Goal: Task Accomplishment & Management: Complete application form

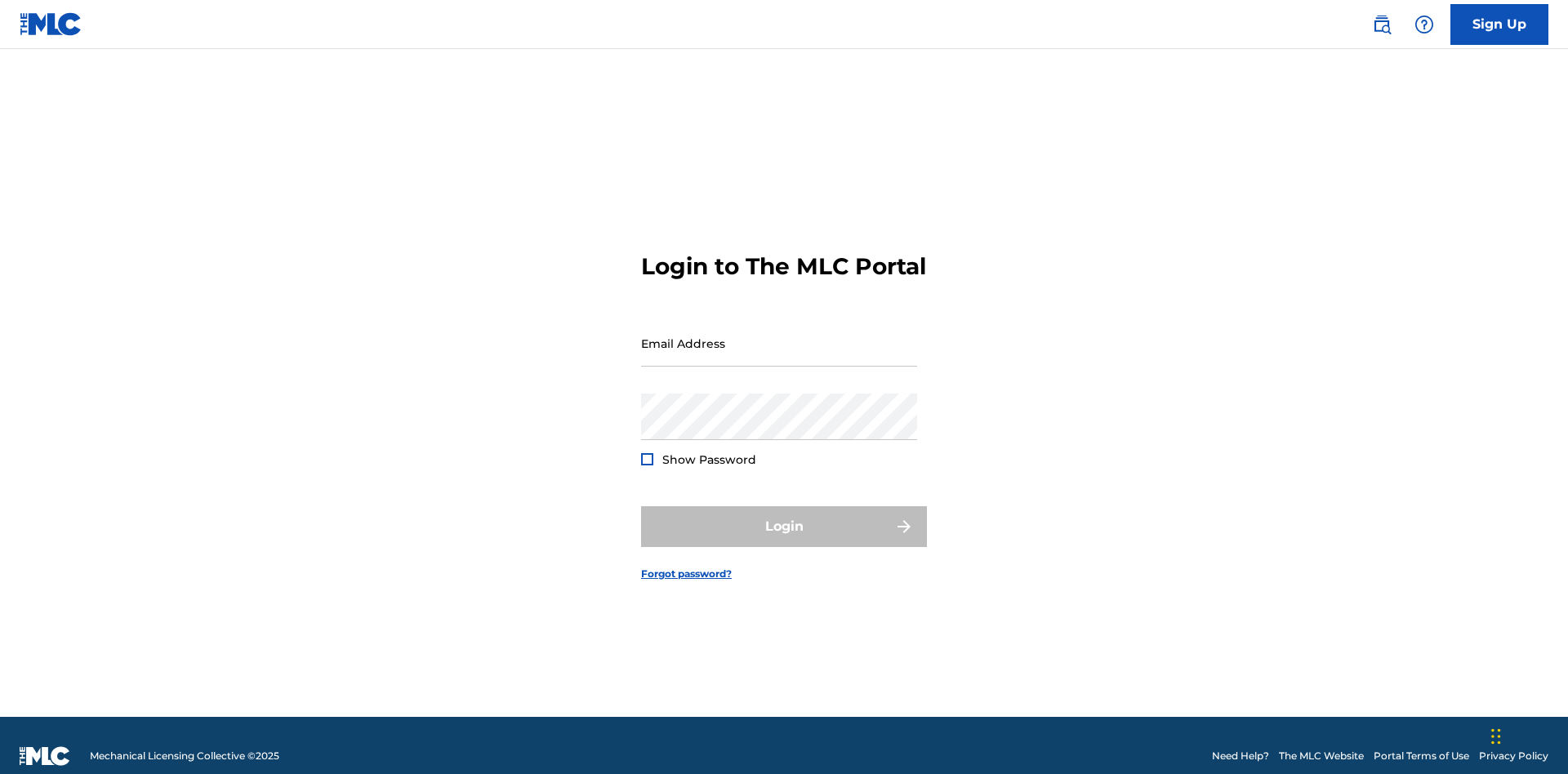
scroll to position [22, 0]
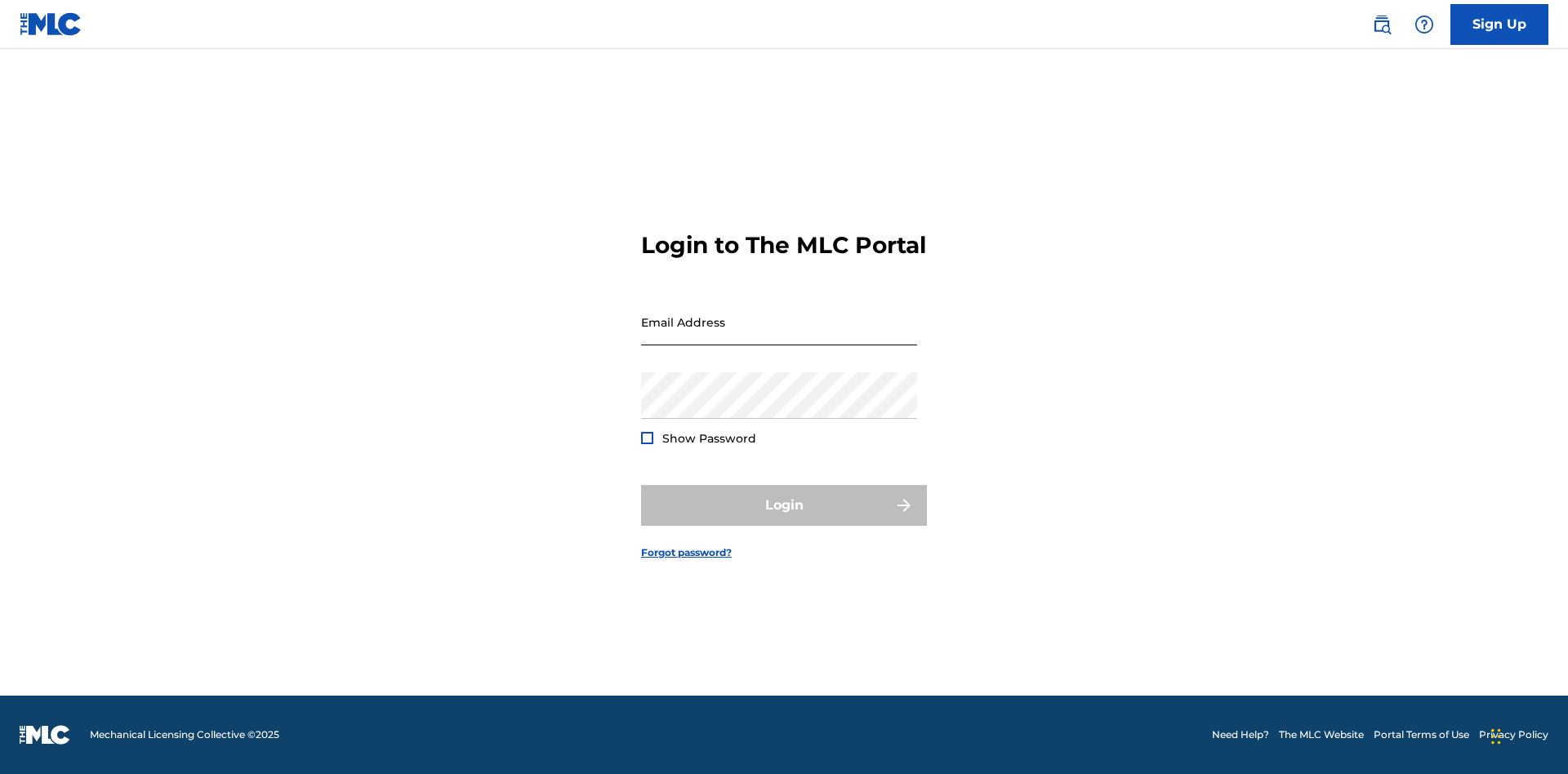
click at [779, 335] on input "Email Address" at bounding box center [778, 322] width 276 height 46
type input "Duke.McTesterson@gmail.com"
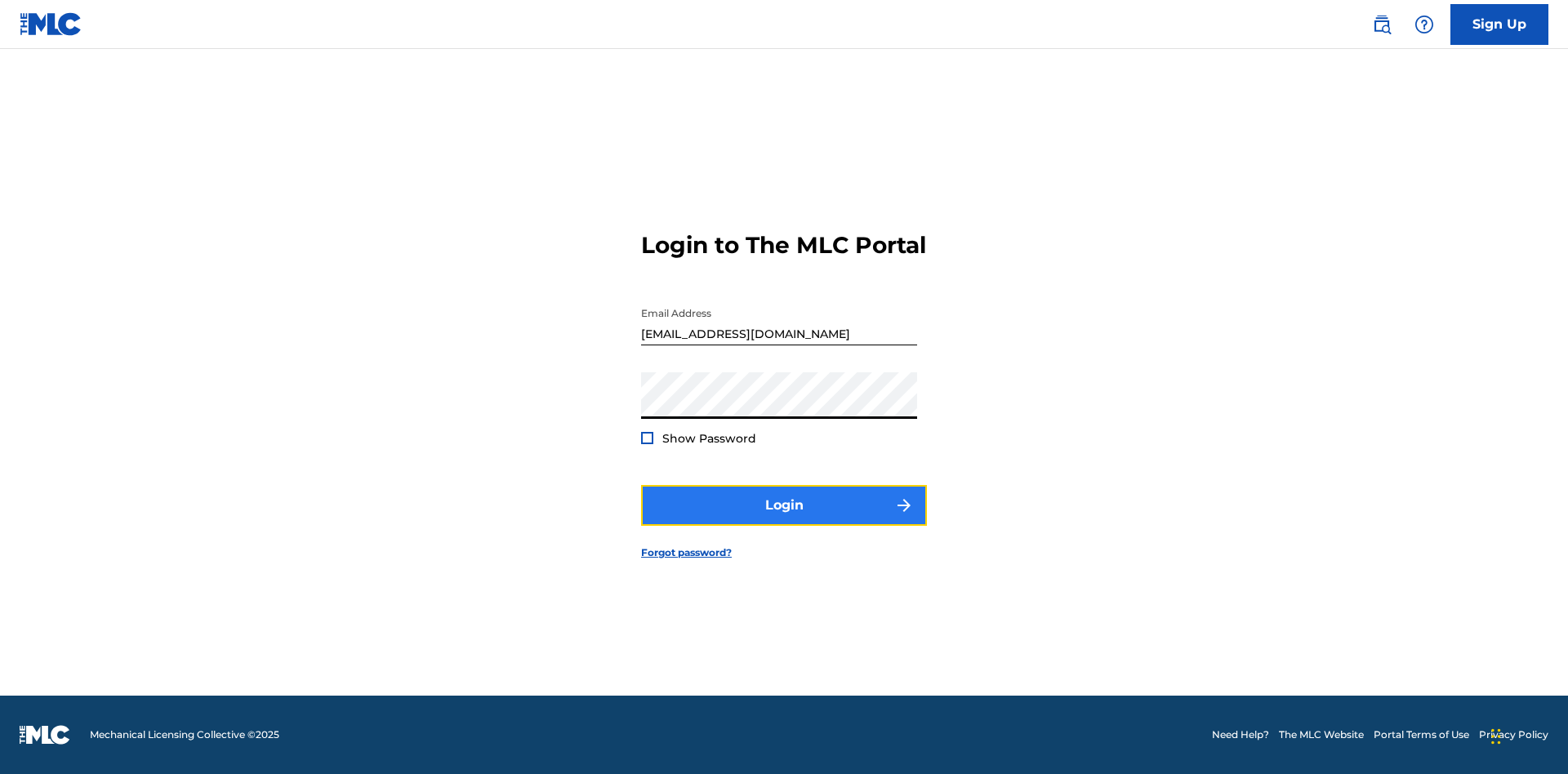
click at [784, 519] on button "Login" at bounding box center [783, 505] width 286 height 41
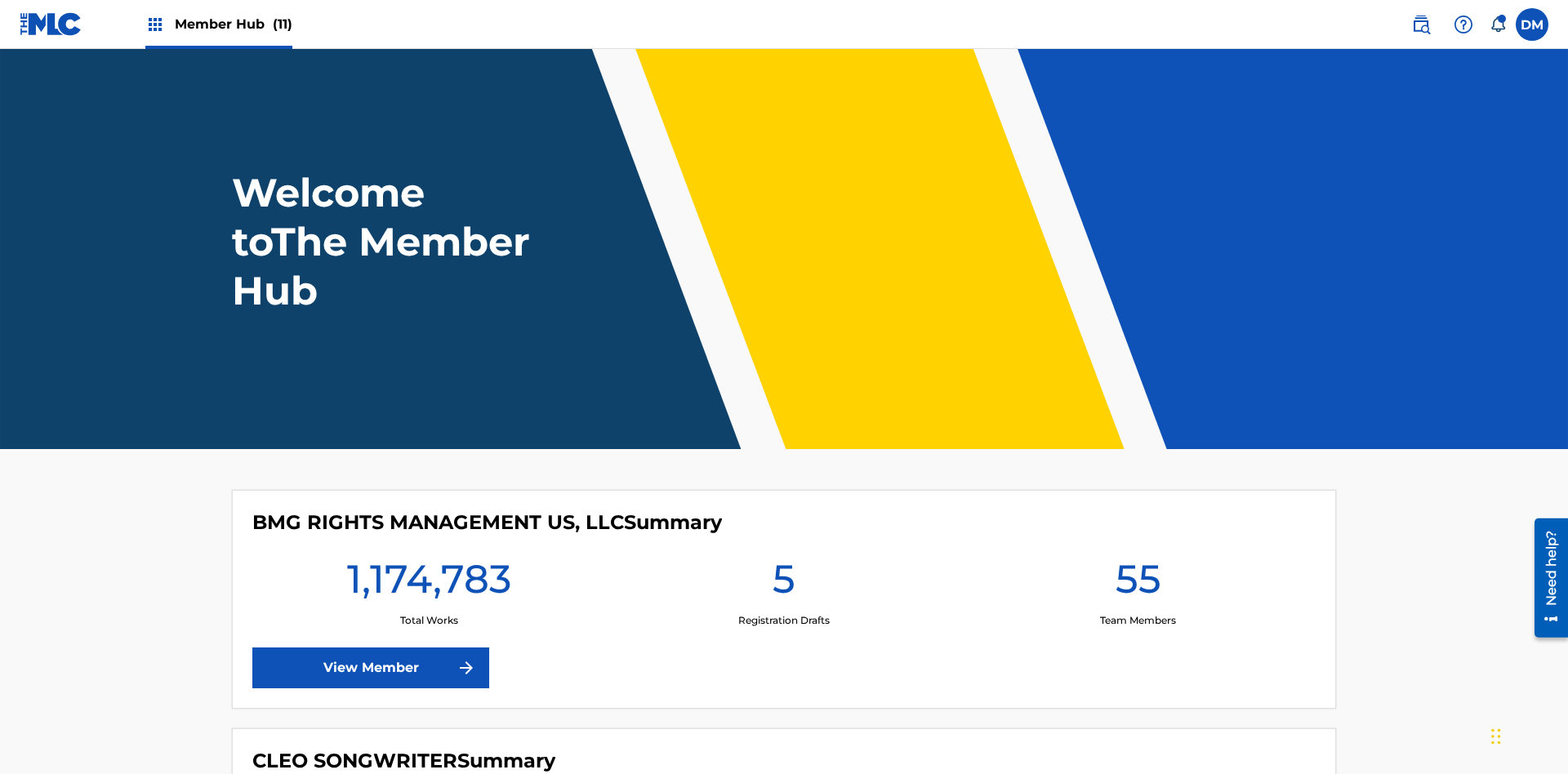
click at [233, 24] on span "Member Hub (11)" at bounding box center [234, 24] width 118 height 19
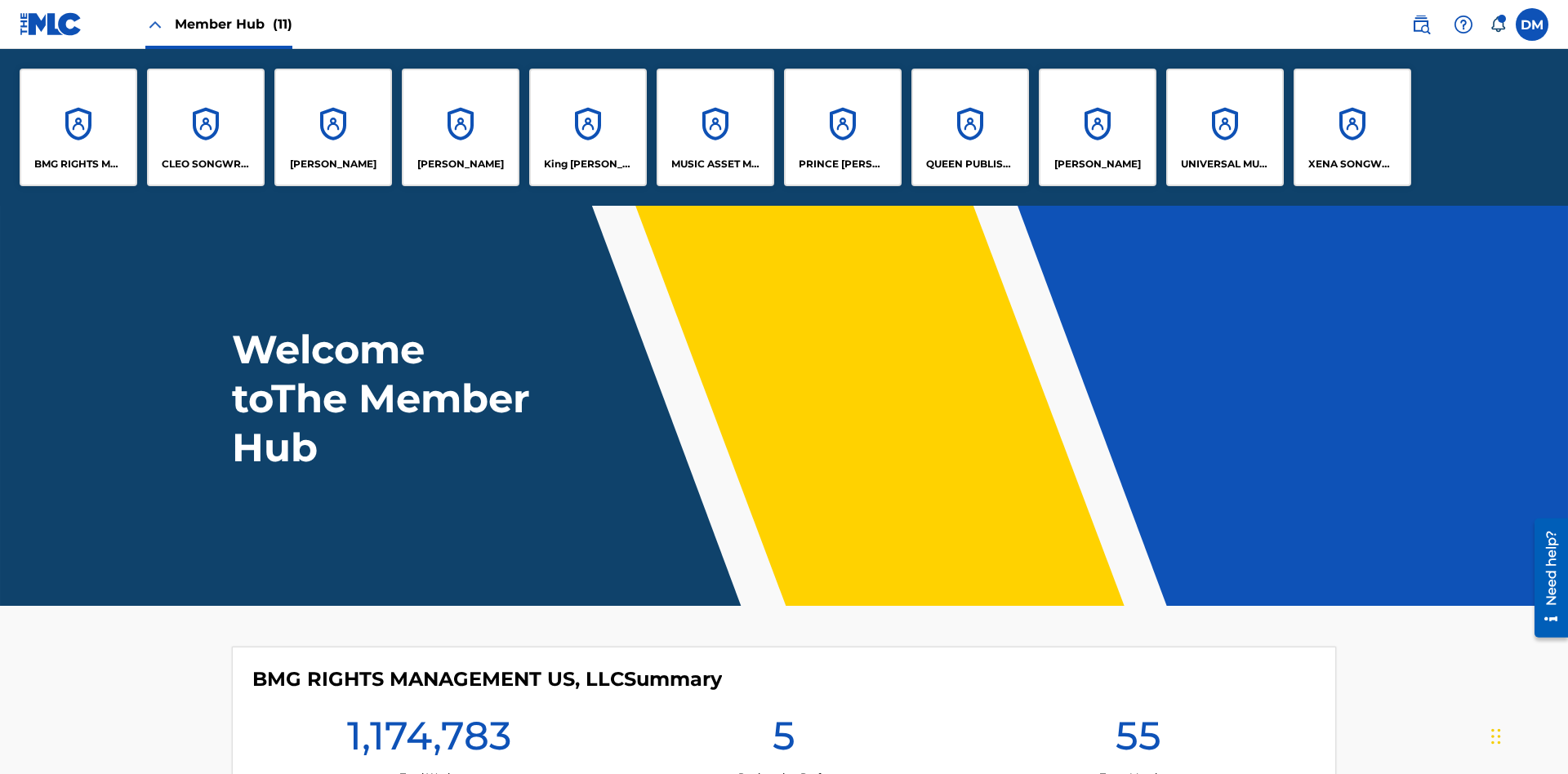
scroll to position [59, 0]
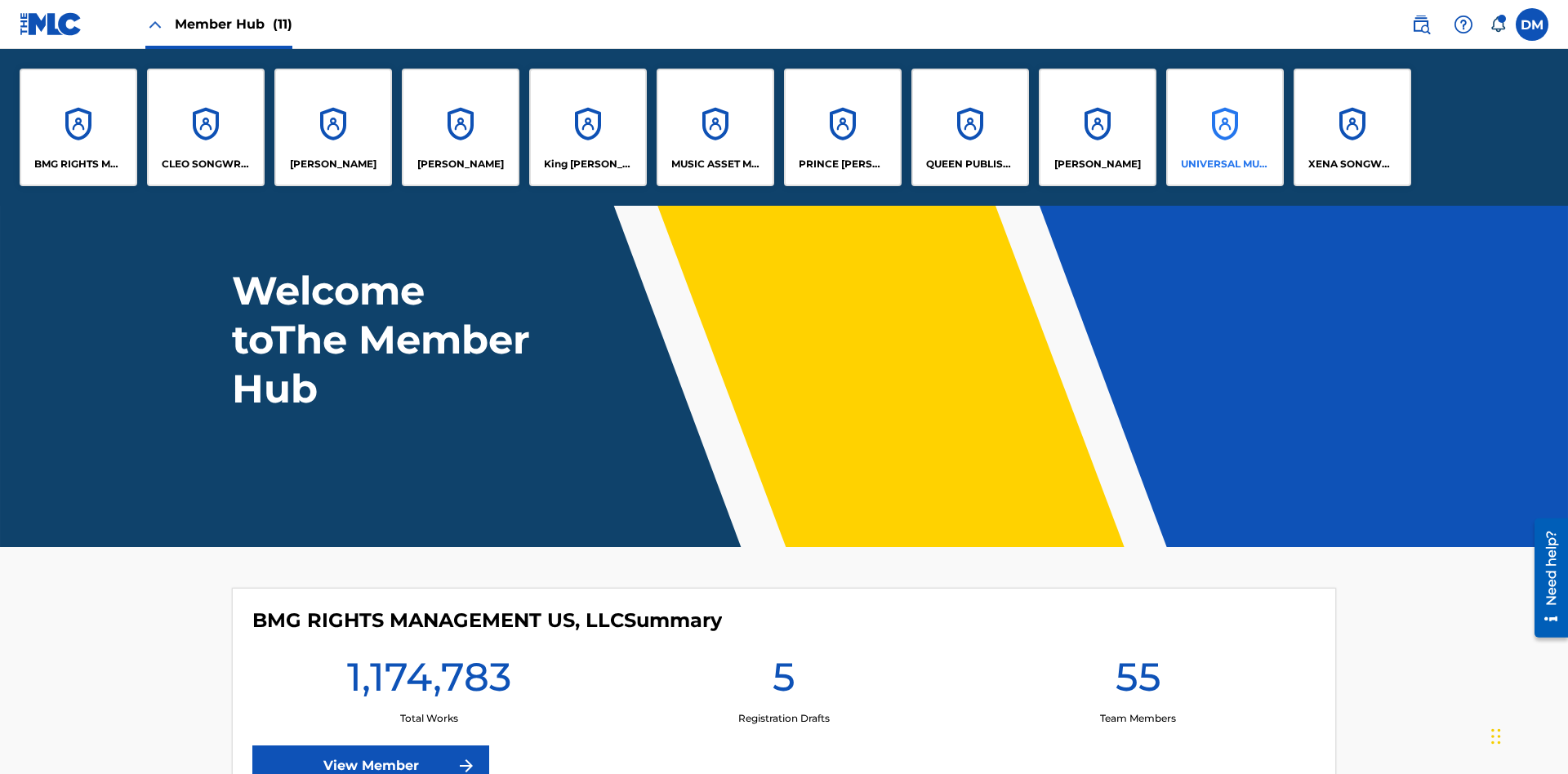
click at [1225, 164] on p "UNIVERSAL MUSIC PUB GROUP" at bounding box center [1225, 164] width 89 height 15
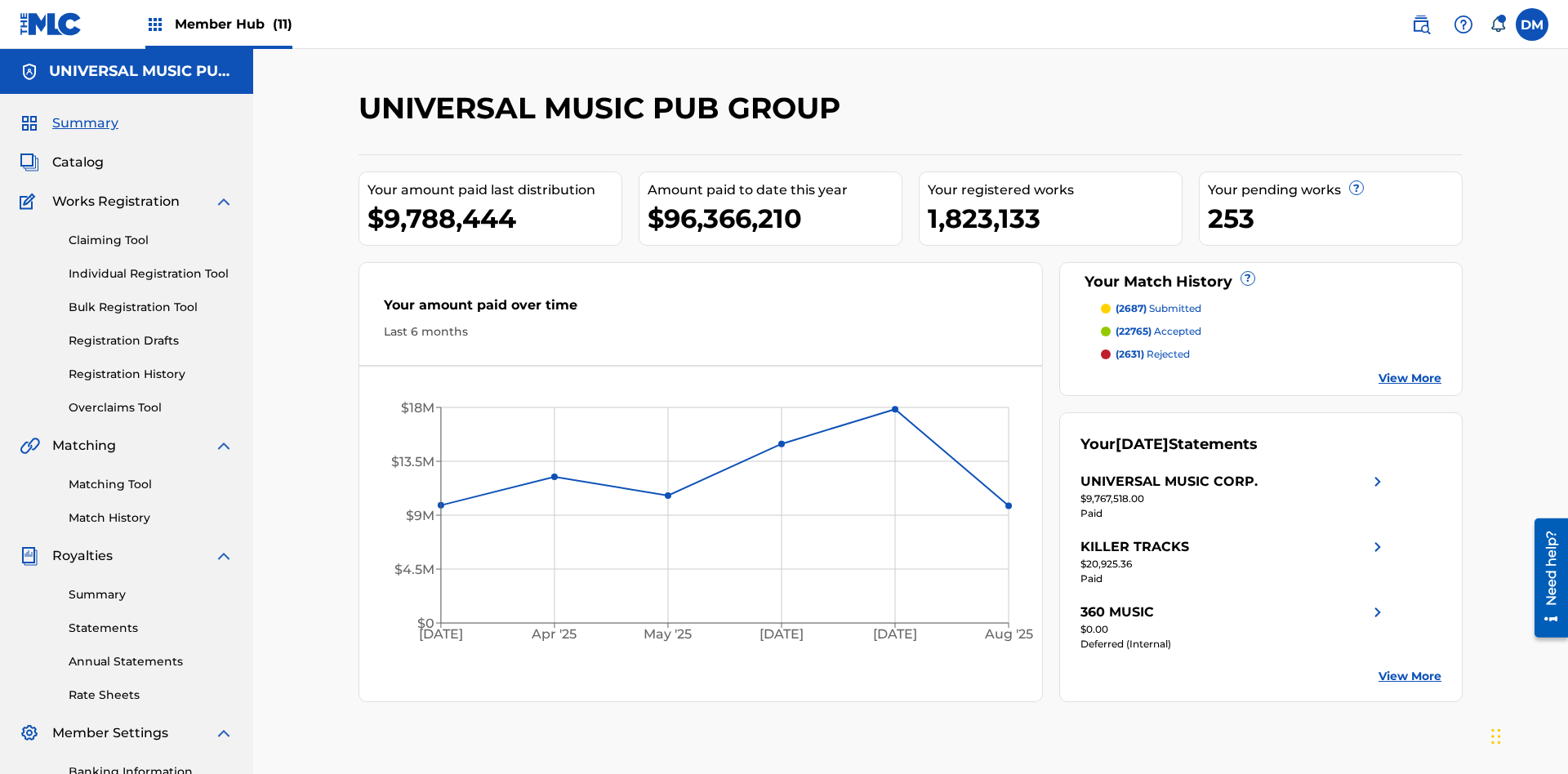
scroll to position [168, 0]
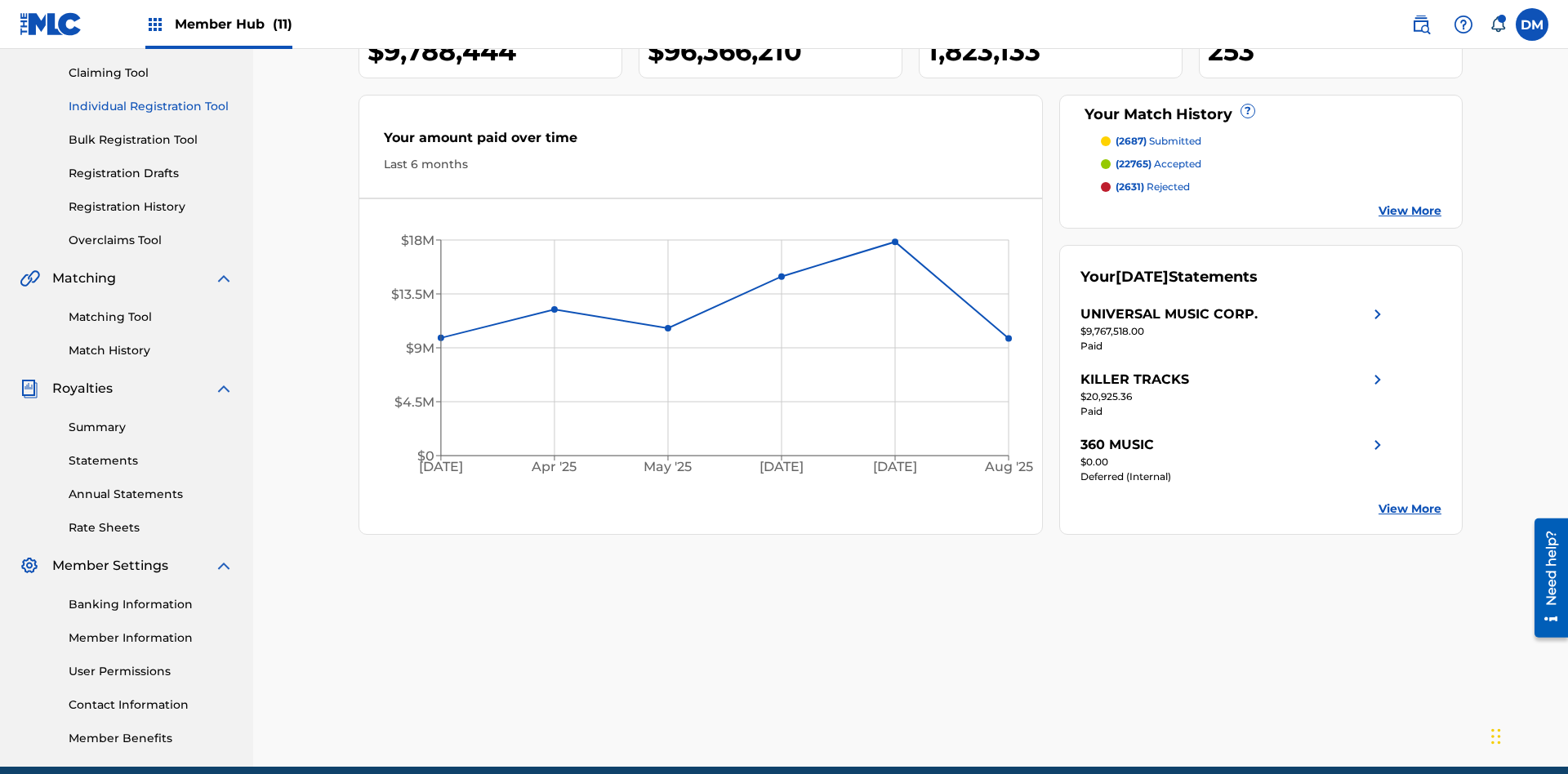
click at [151, 106] on link "Individual Registration Tool" at bounding box center [151, 106] width 165 height 17
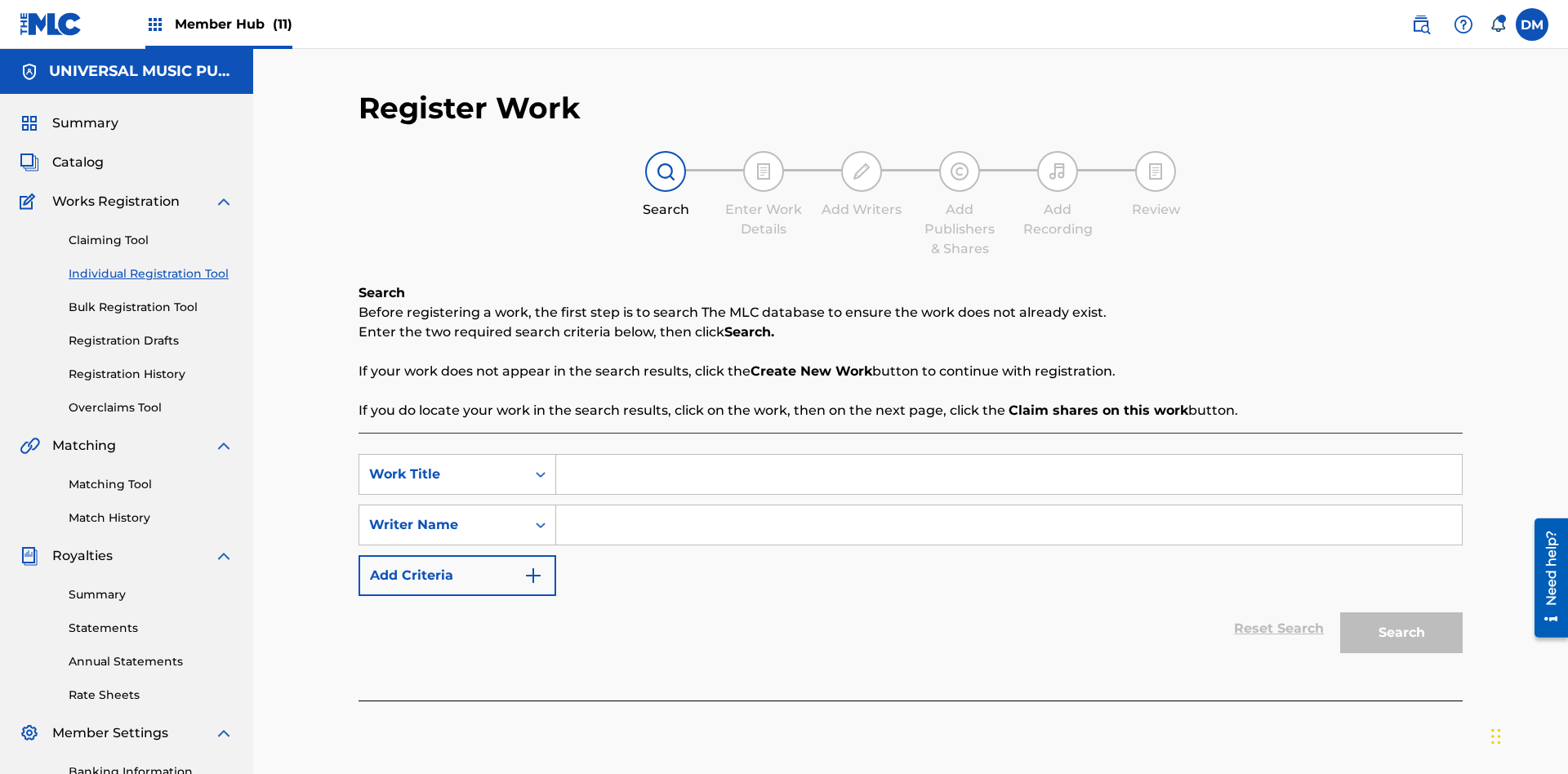
scroll to position [238, 0]
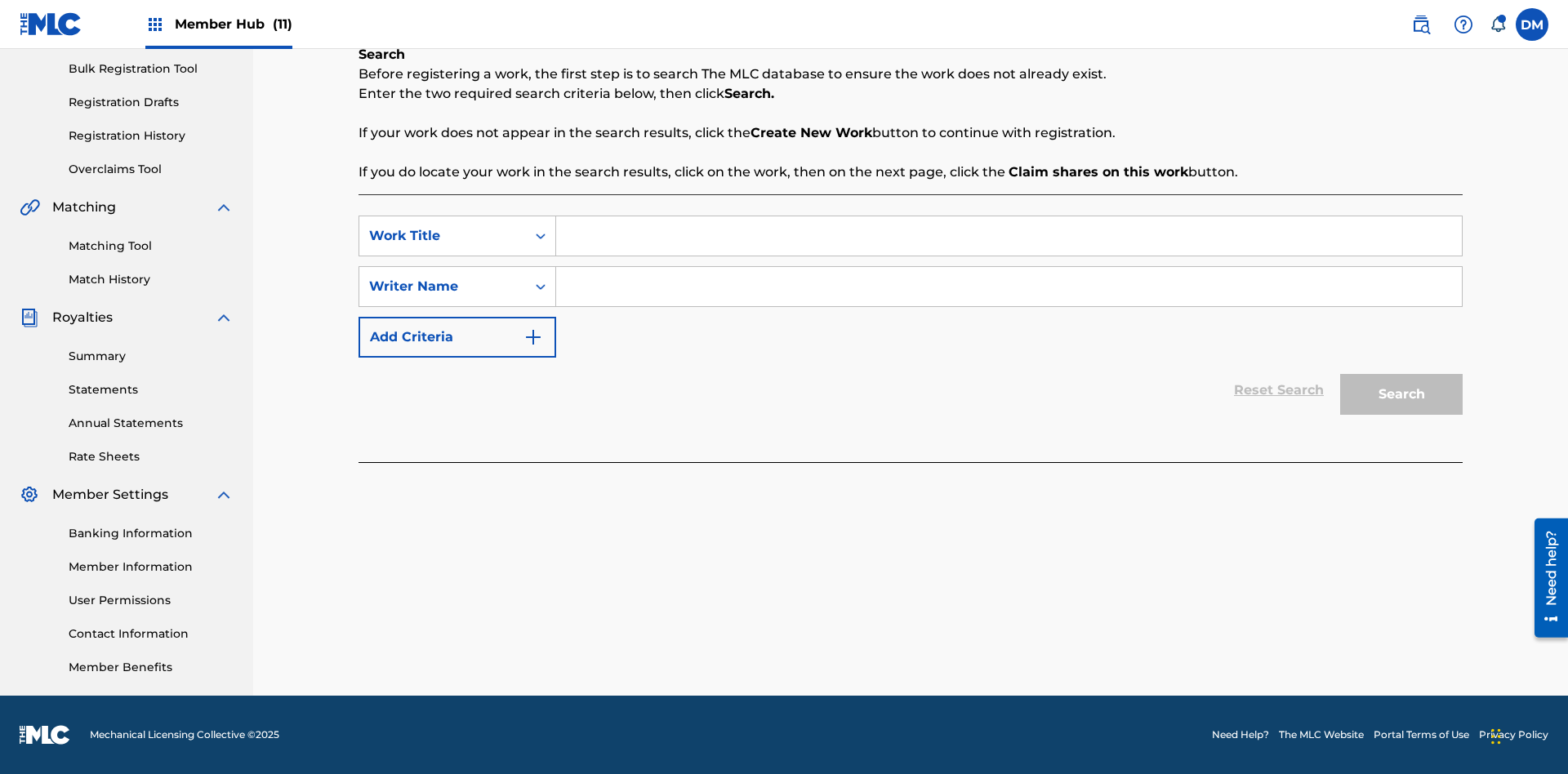
click at [1009, 236] on input "Search Form" at bounding box center [1009, 236] width 906 height 39
type input "Save At Publishers-Add Shares Page Prior To Linking Writers"
click at [1009, 286] on input "Search Form" at bounding box center [1009, 286] width 906 height 39
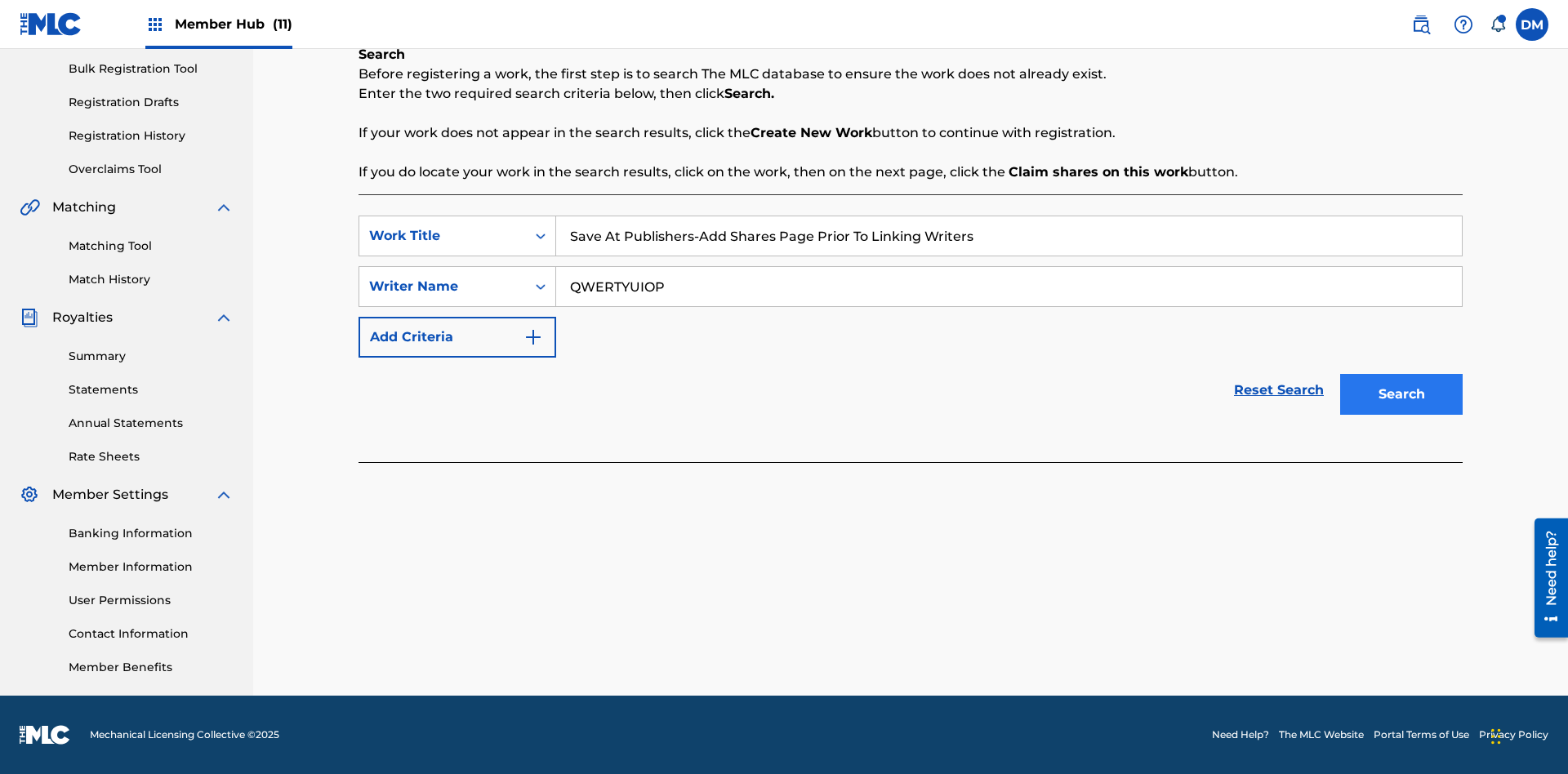
type input "QWERTYUIOP"
click at [1401, 394] on button "Search" at bounding box center [1401, 394] width 123 height 41
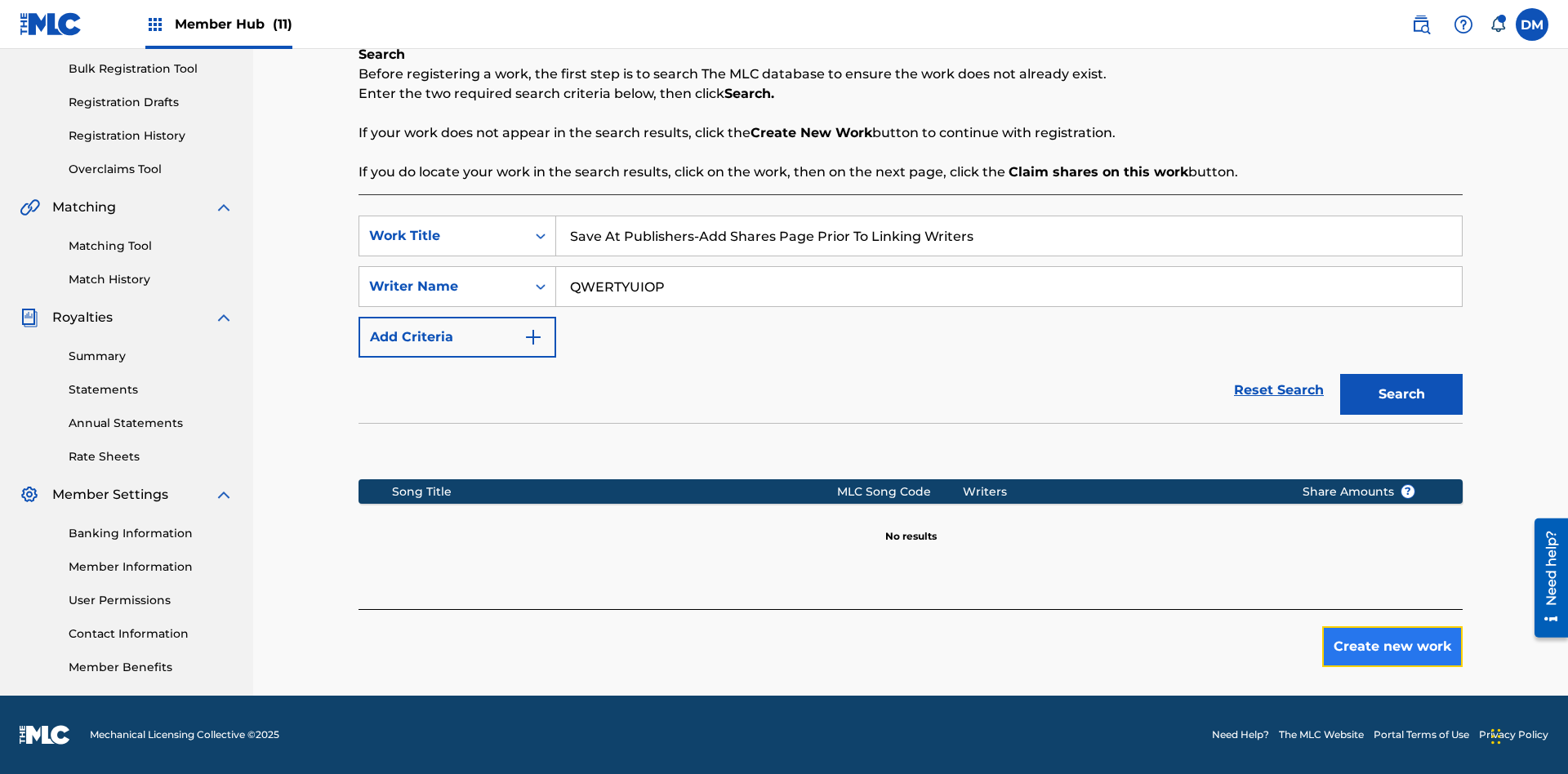
click at [1392, 646] on button "Create new work" at bounding box center [1391, 646] width 140 height 41
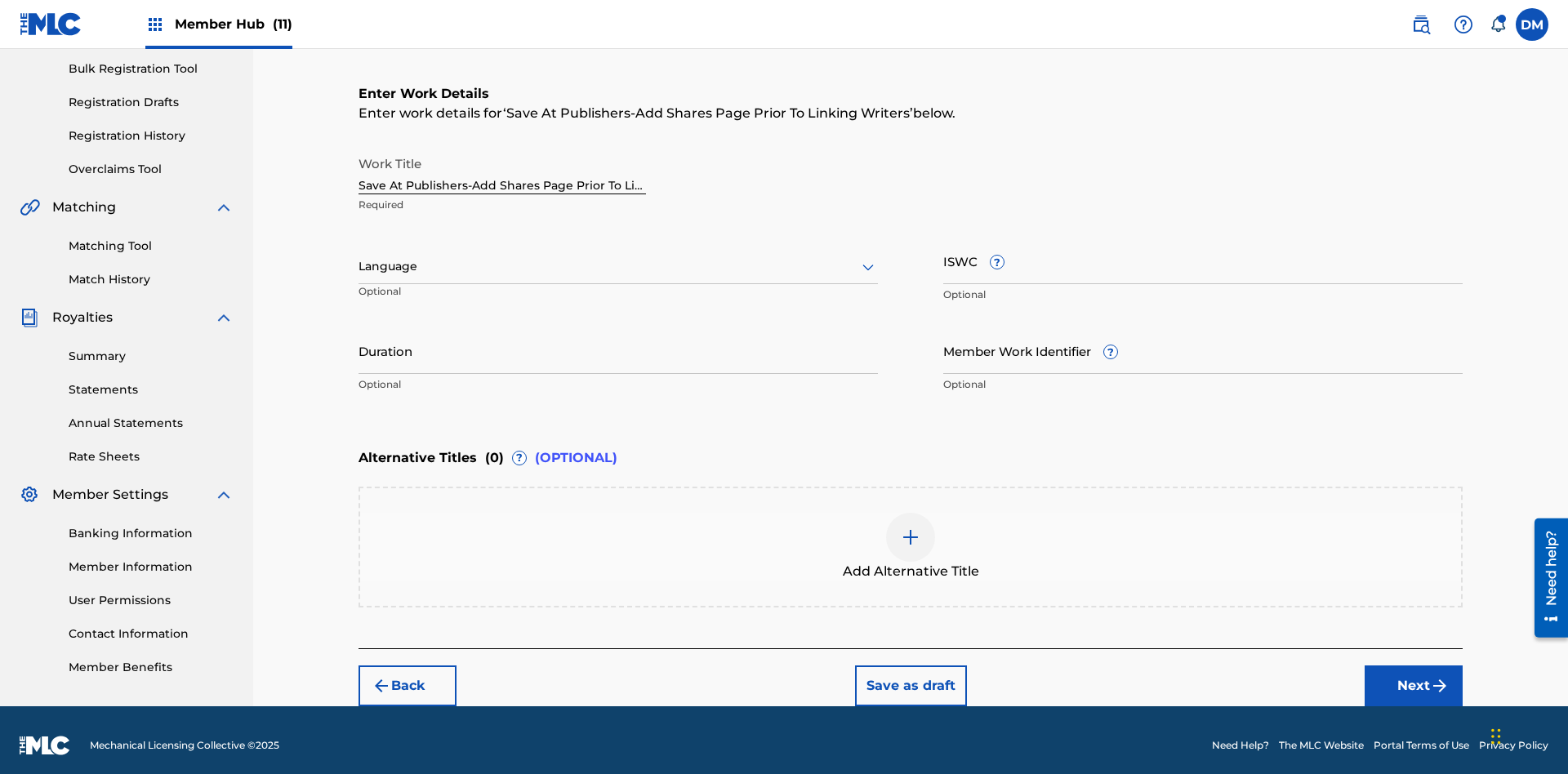
scroll to position [249, 0]
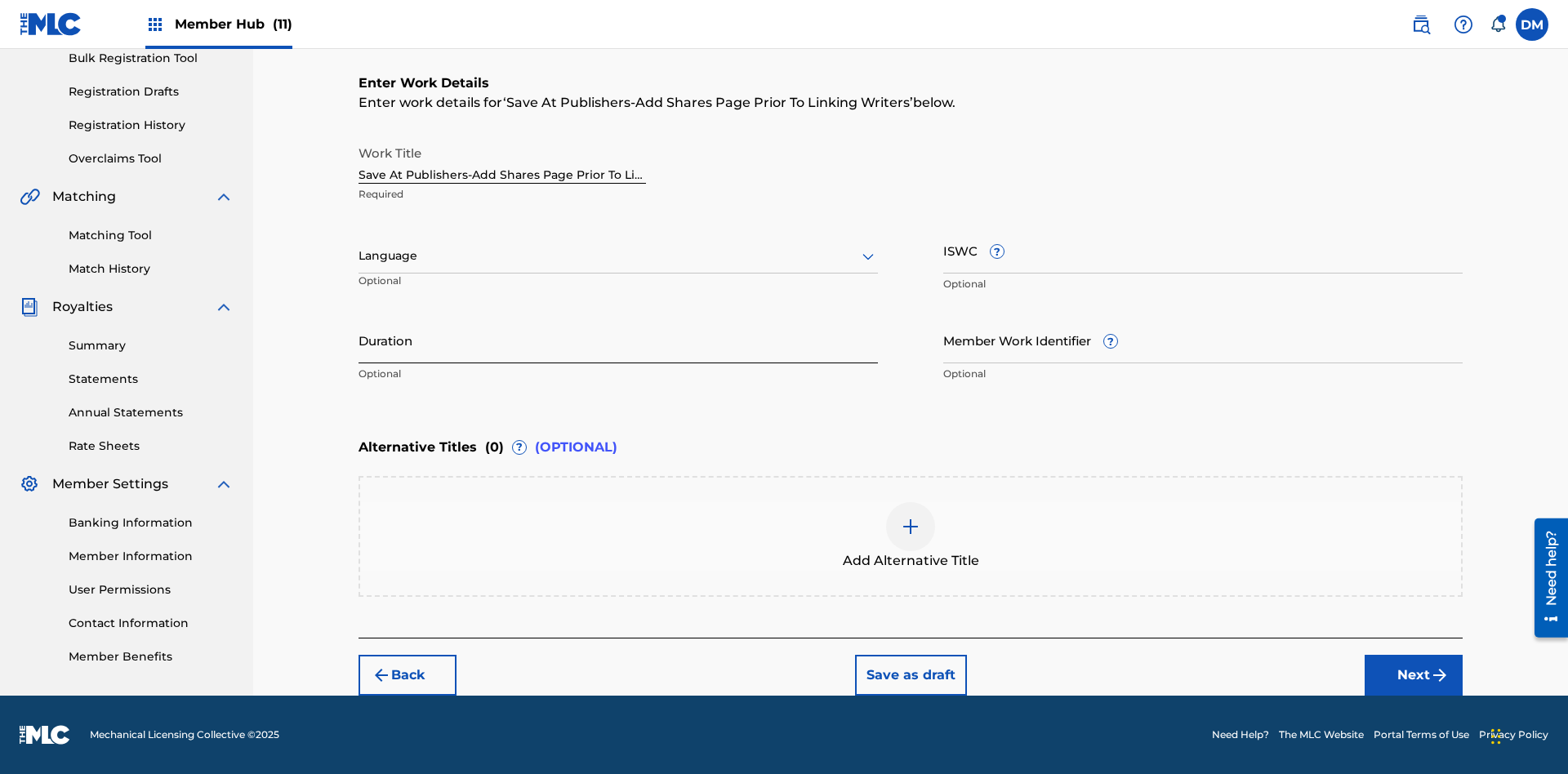
click at [618, 339] on input "Duration" at bounding box center [617, 339] width 519 height 46
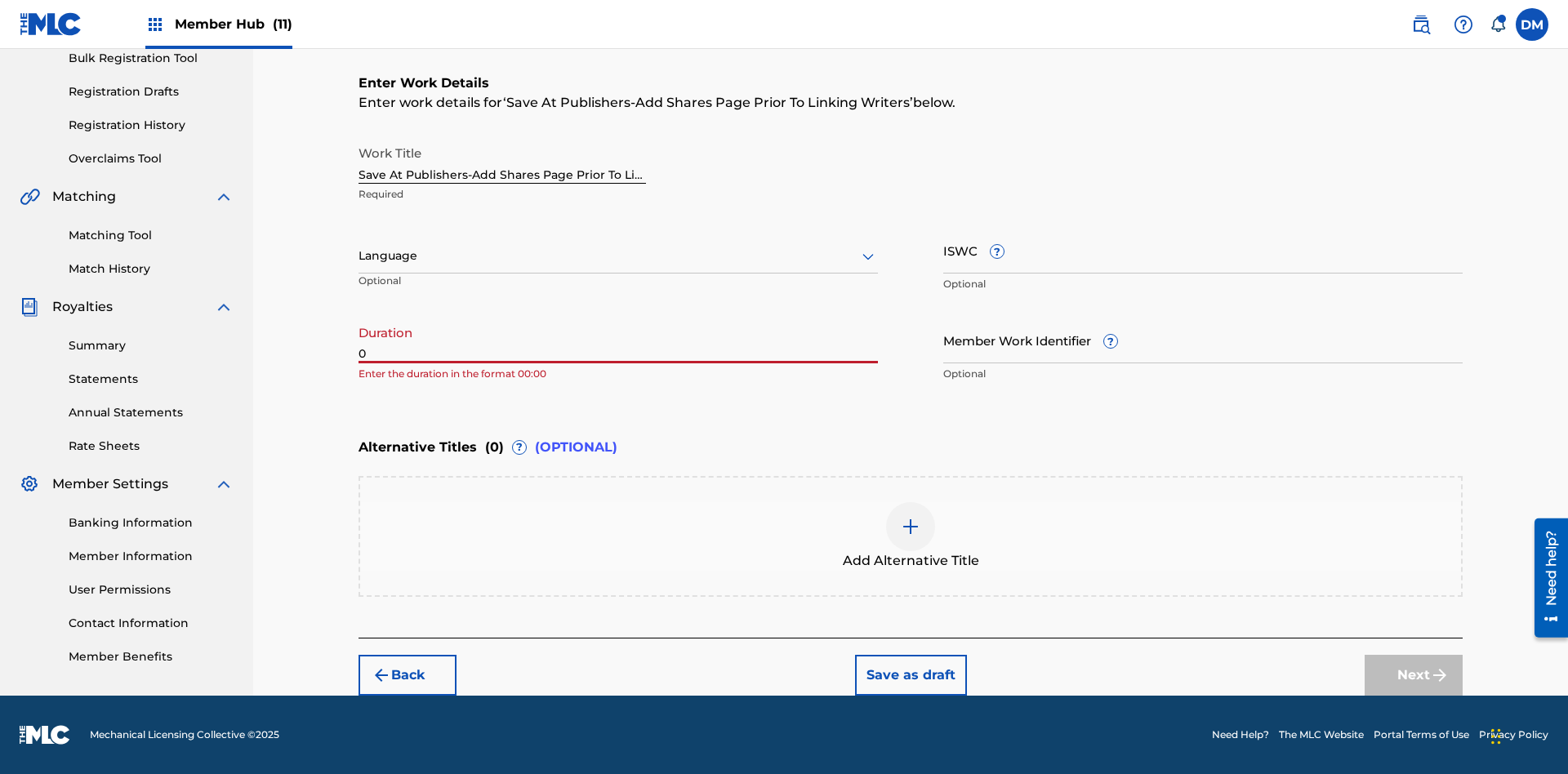
click at [618, 339] on input "0" at bounding box center [617, 339] width 519 height 46
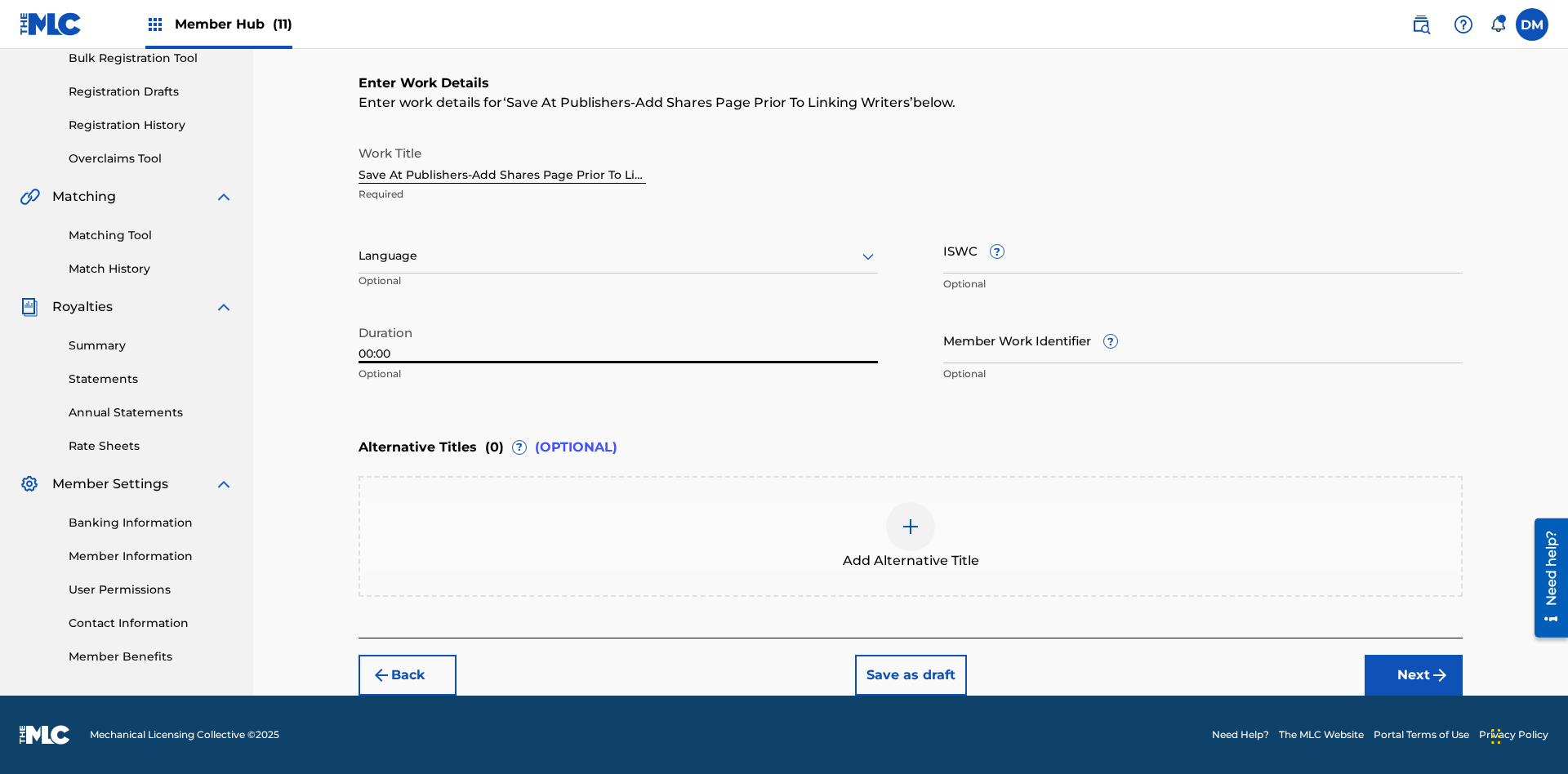
type input "00:00"
click at [868, 256] on icon at bounding box center [868, 256] width 20 height 20
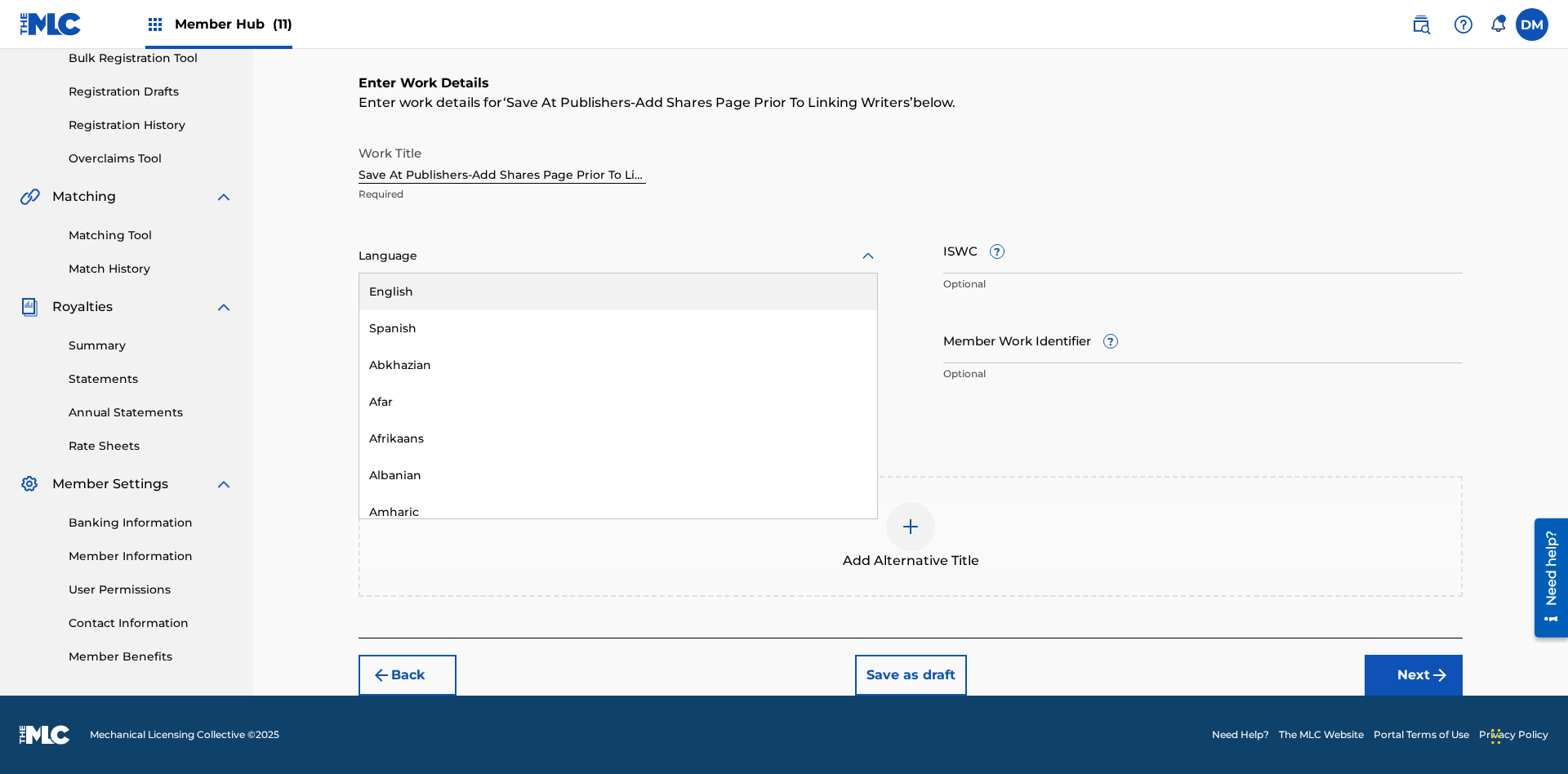
click at [618, 401] on div "Afar" at bounding box center [618, 401] width 518 height 36
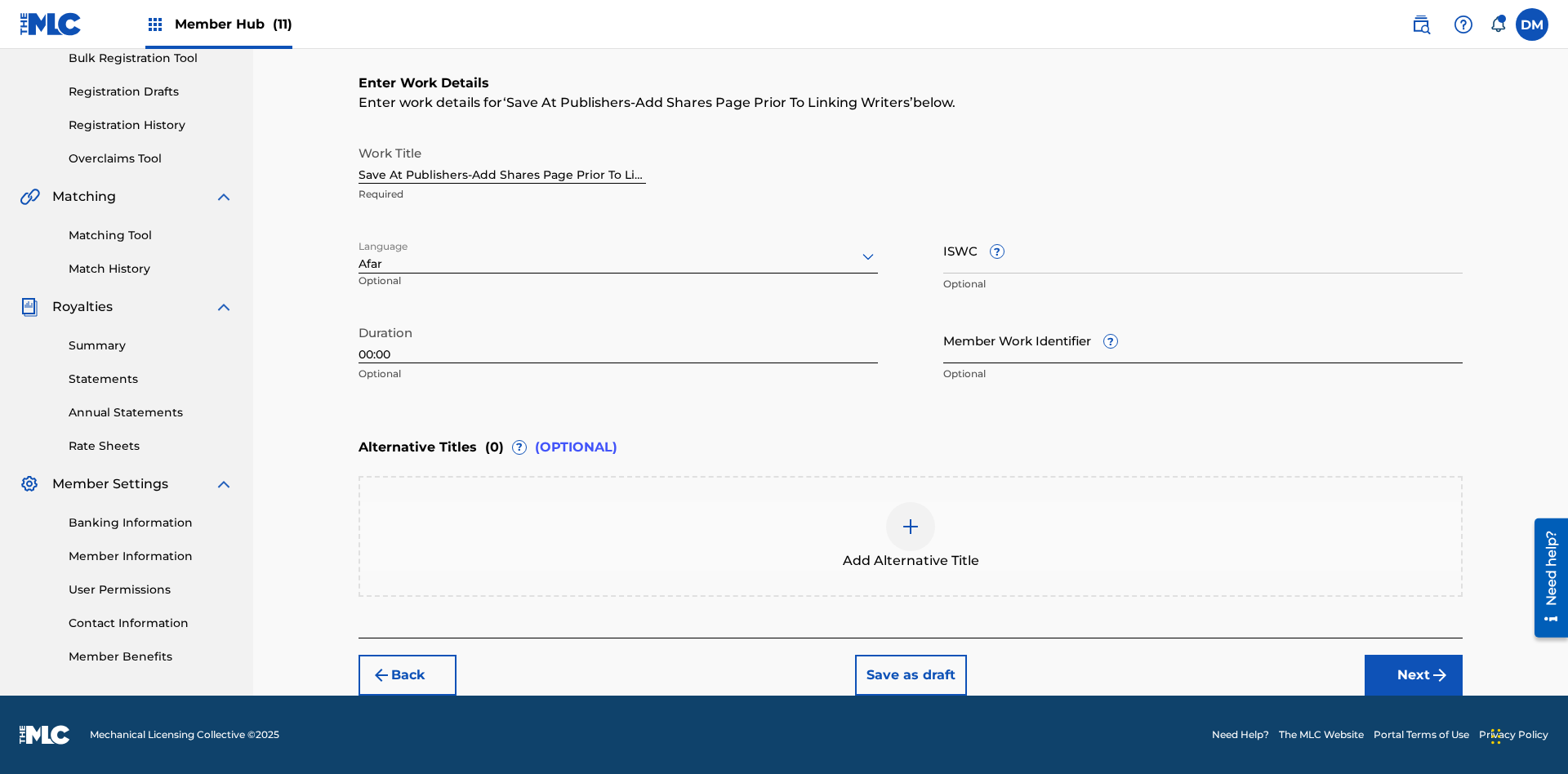
click at [1203, 339] on input "Member Work Identifier ?" at bounding box center [1202, 339] width 519 height 46
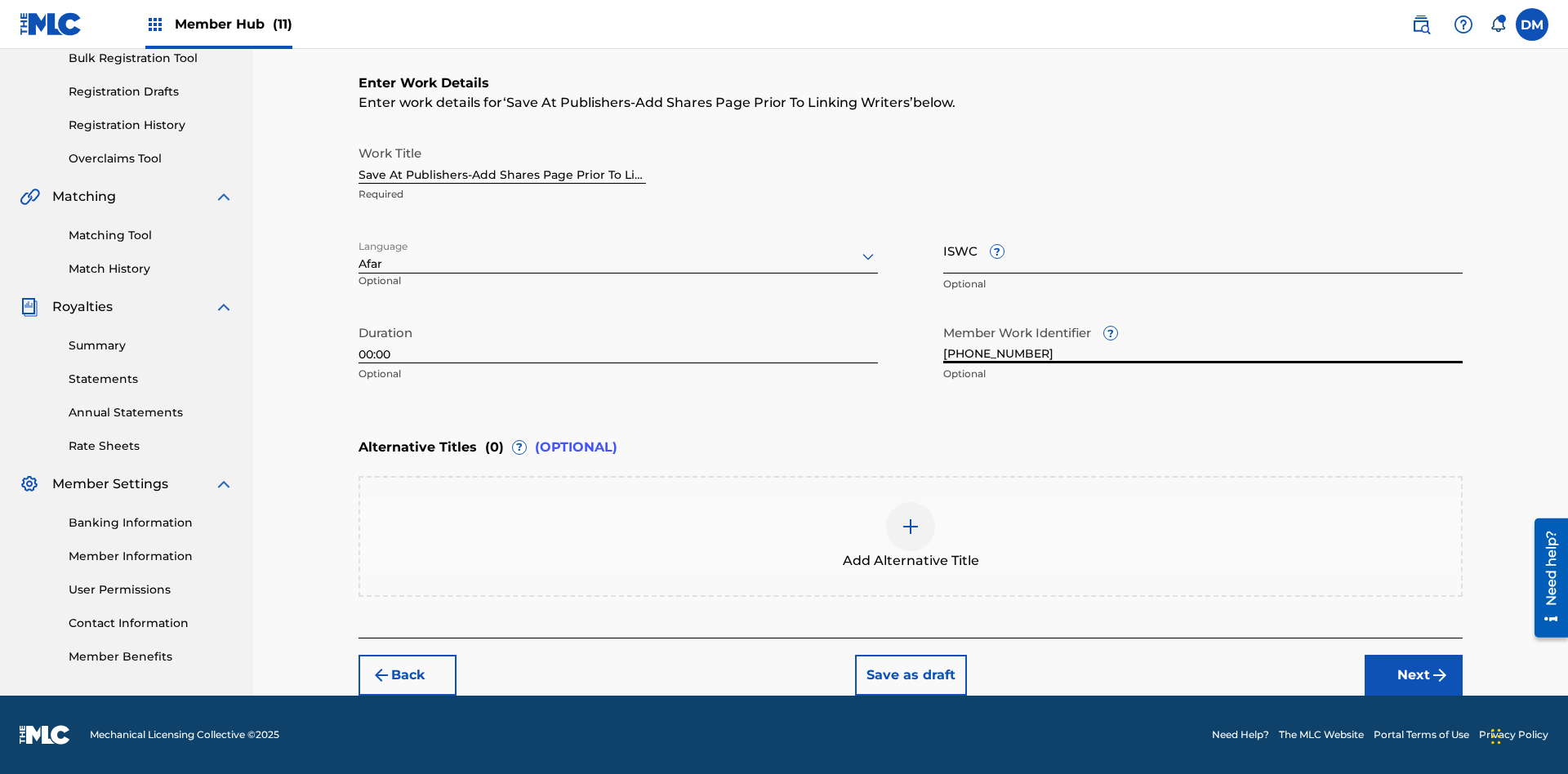
type input "2025.09.24.04"
click at [1203, 250] on input "ISWC ?" at bounding box center [1202, 249] width 519 height 46
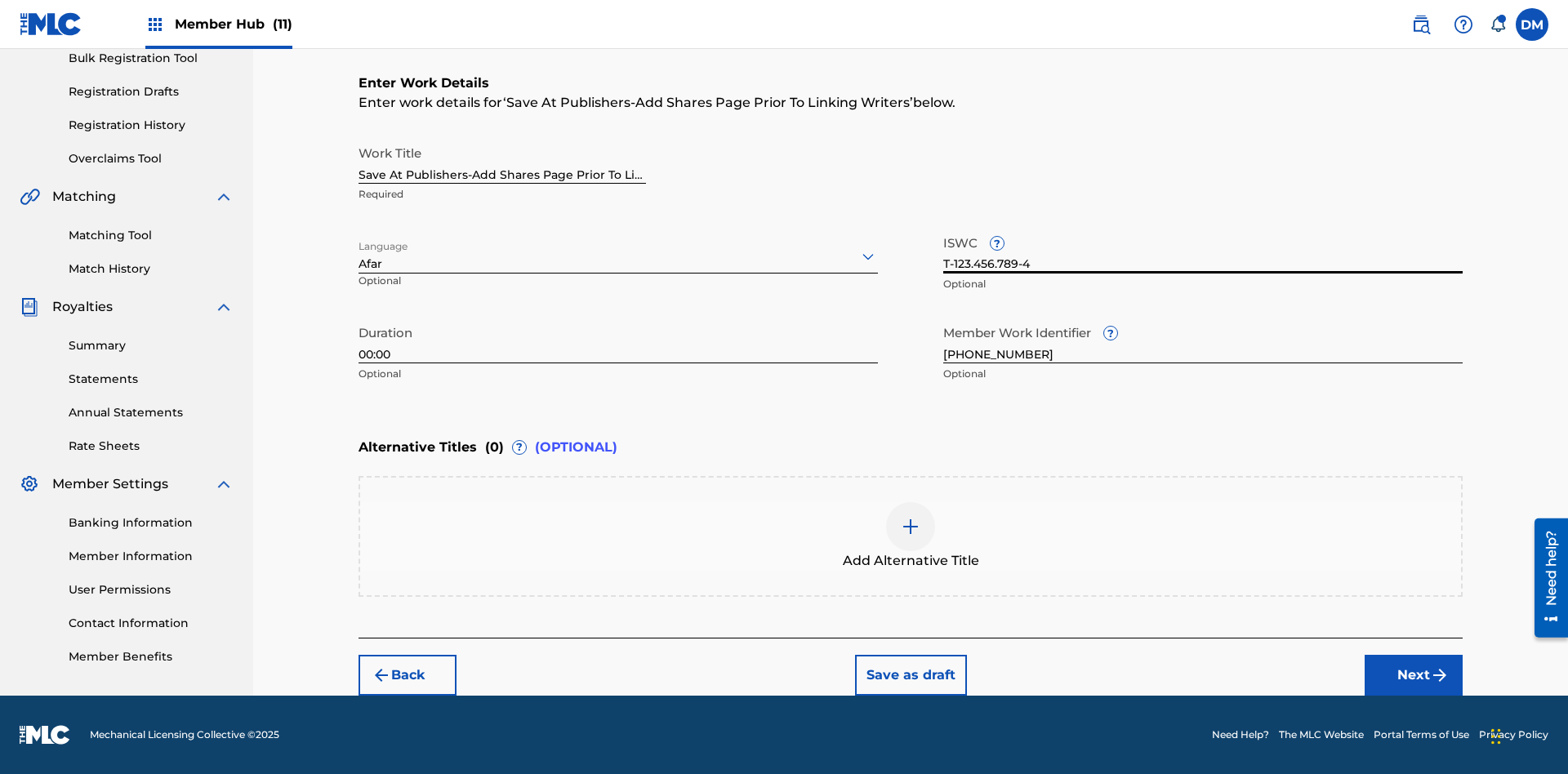
scroll to position [0, 0]
type input "T-123.456.789-4"
click at [911, 536] on img at bounding box center [911, 527] width 20 height 20
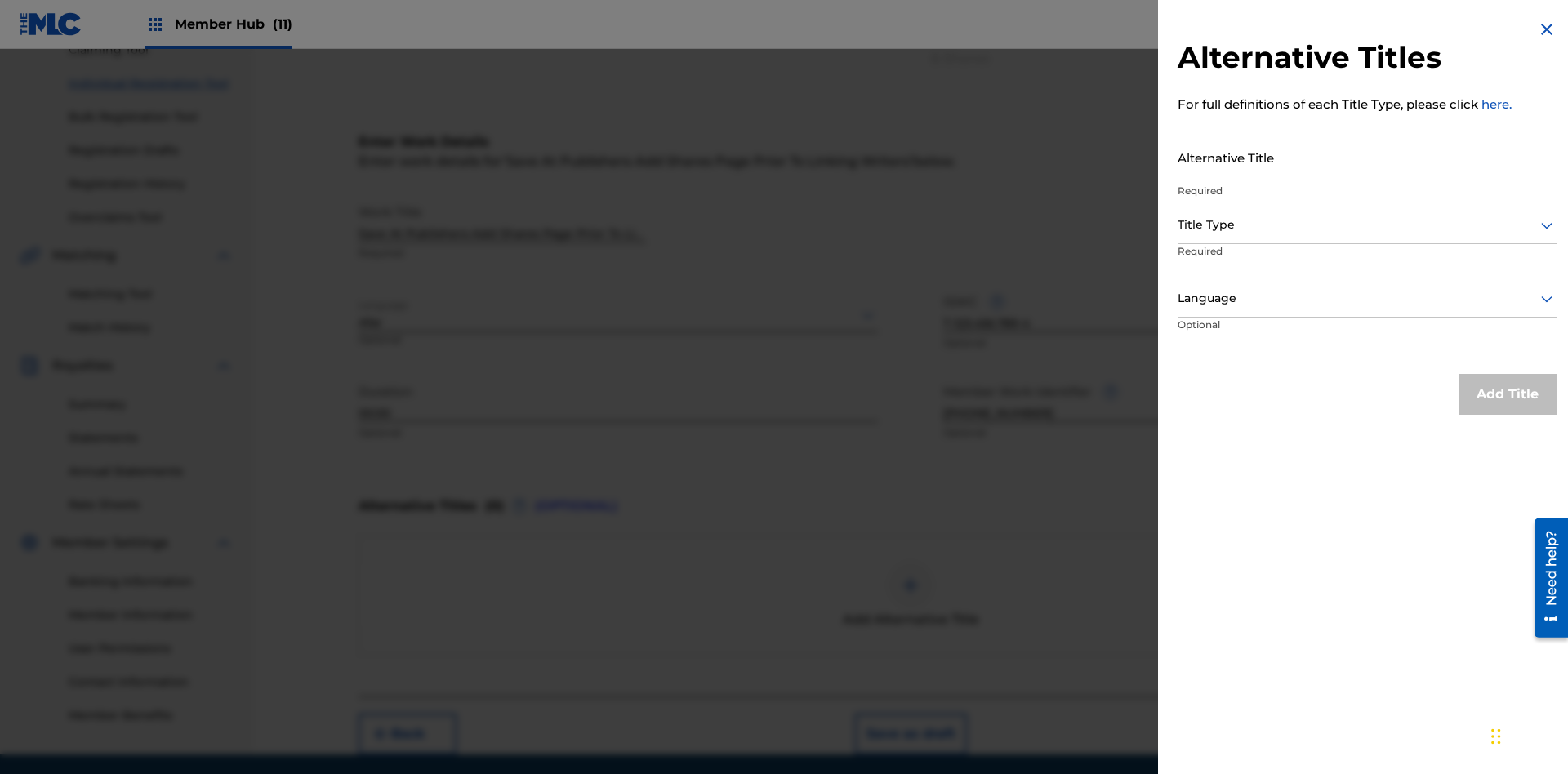
scroll to position [226, 0]
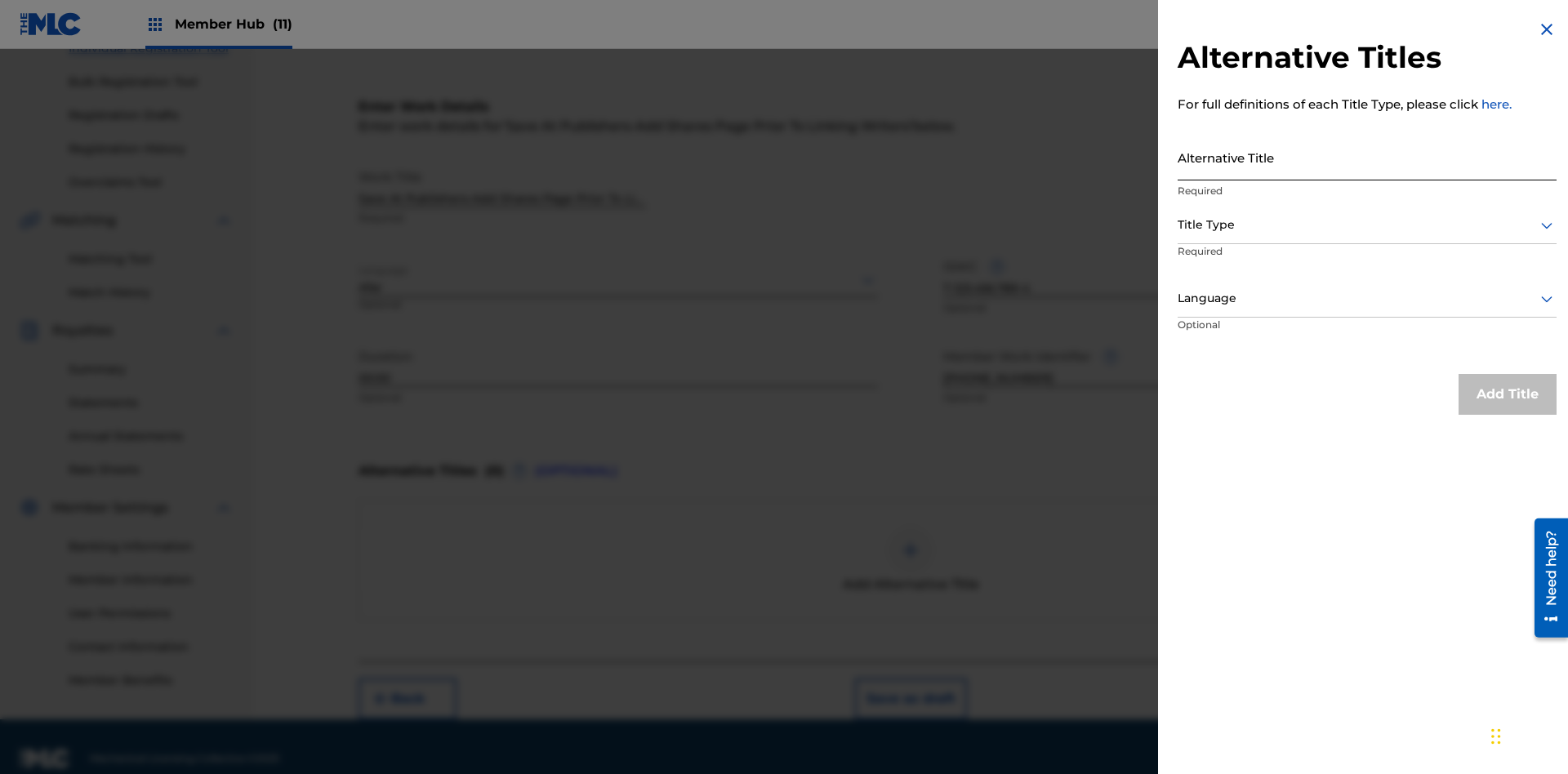
click at [1367, 157] on input "Alternative Title" at bounding box center [1367, 156] width 379 height 46
type input "Alt Title"
click at [1367, 225] on div at bounding box center [1367, 225] width 379 height 21
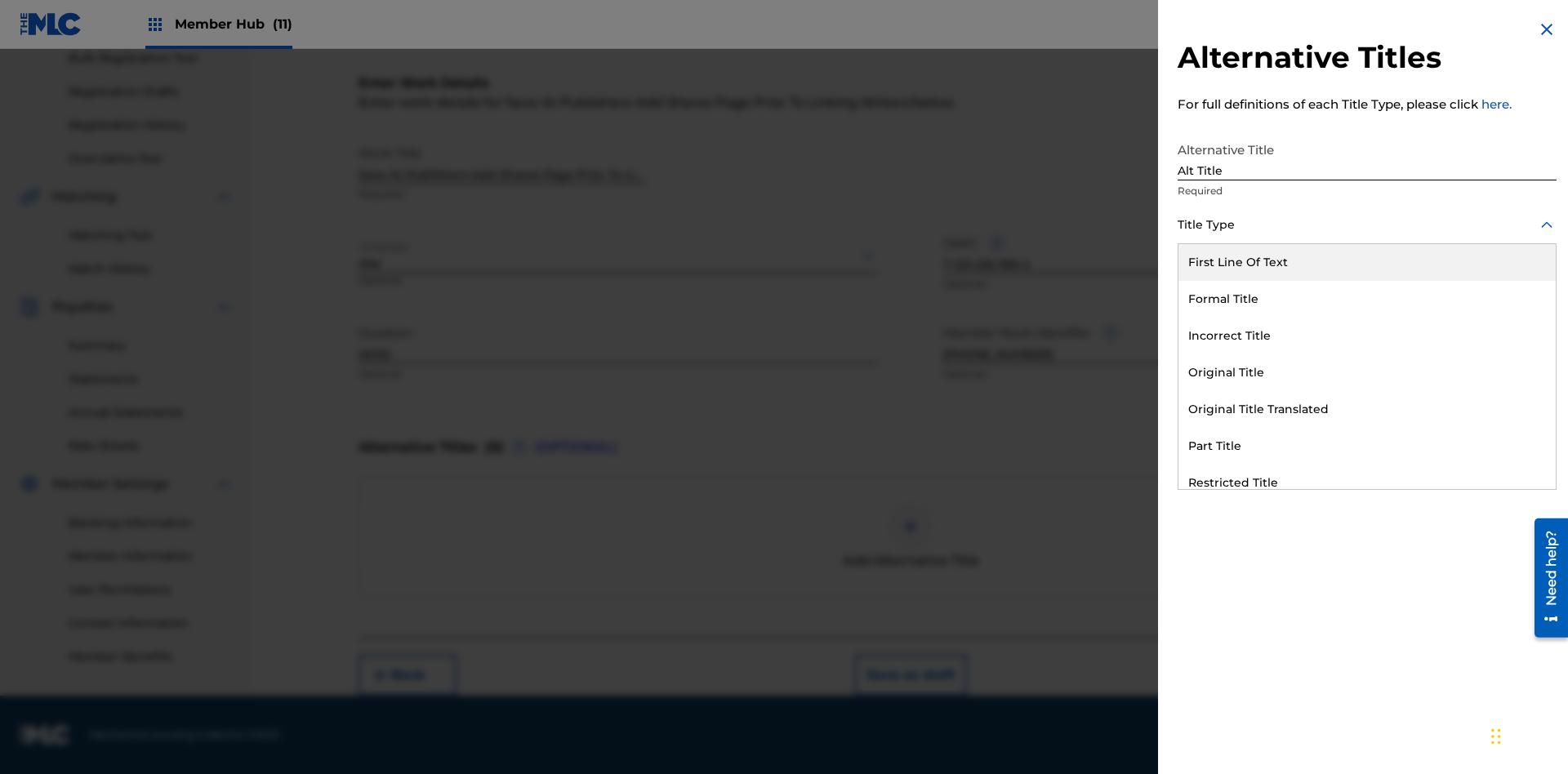
click at [1367, 373] on div "Original Title" at bounding box center [1367, 372] width 378 height 36
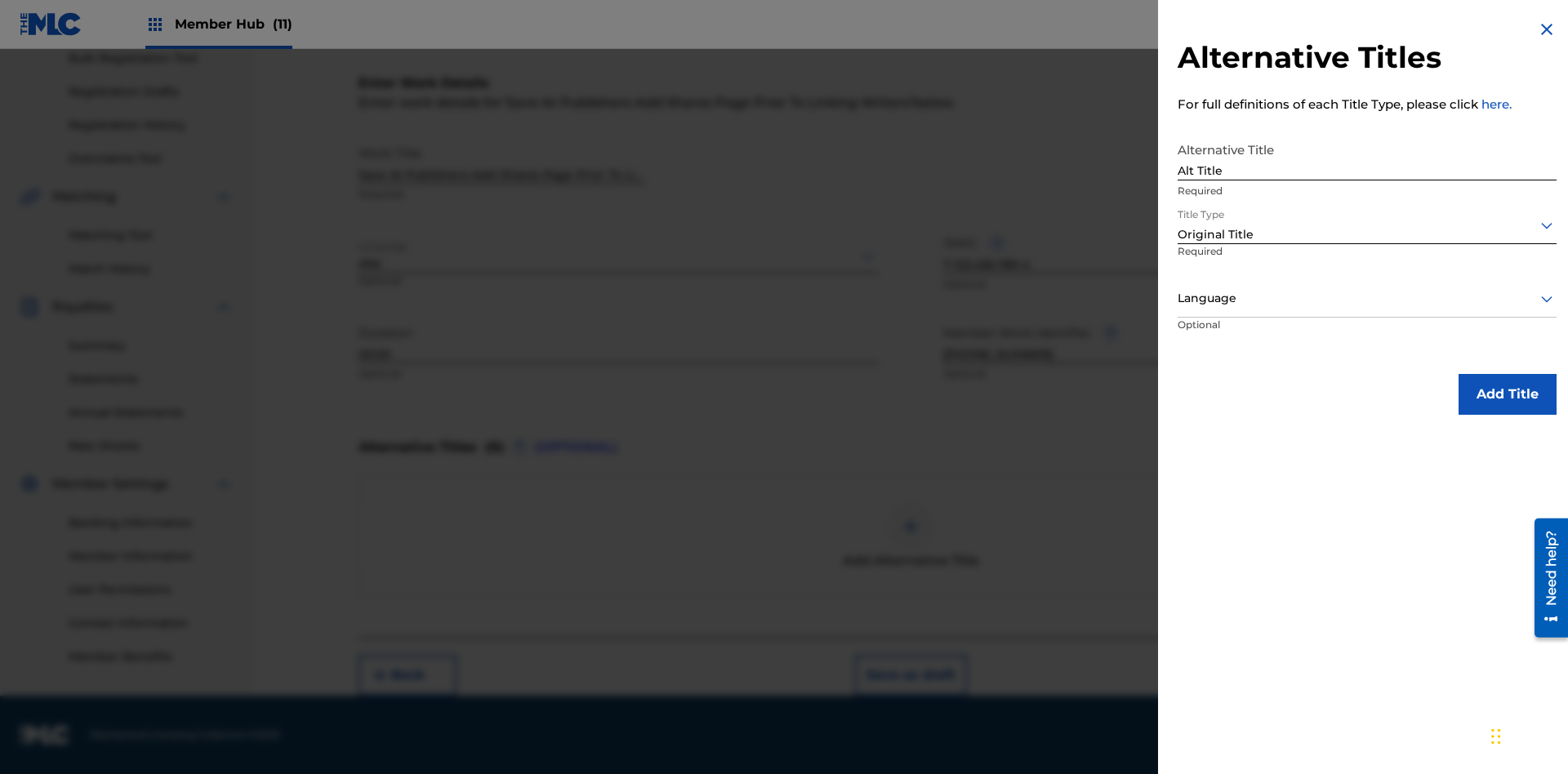
click at [1367, 298] on div at bounding box center [1367, 298] width 379 height 21
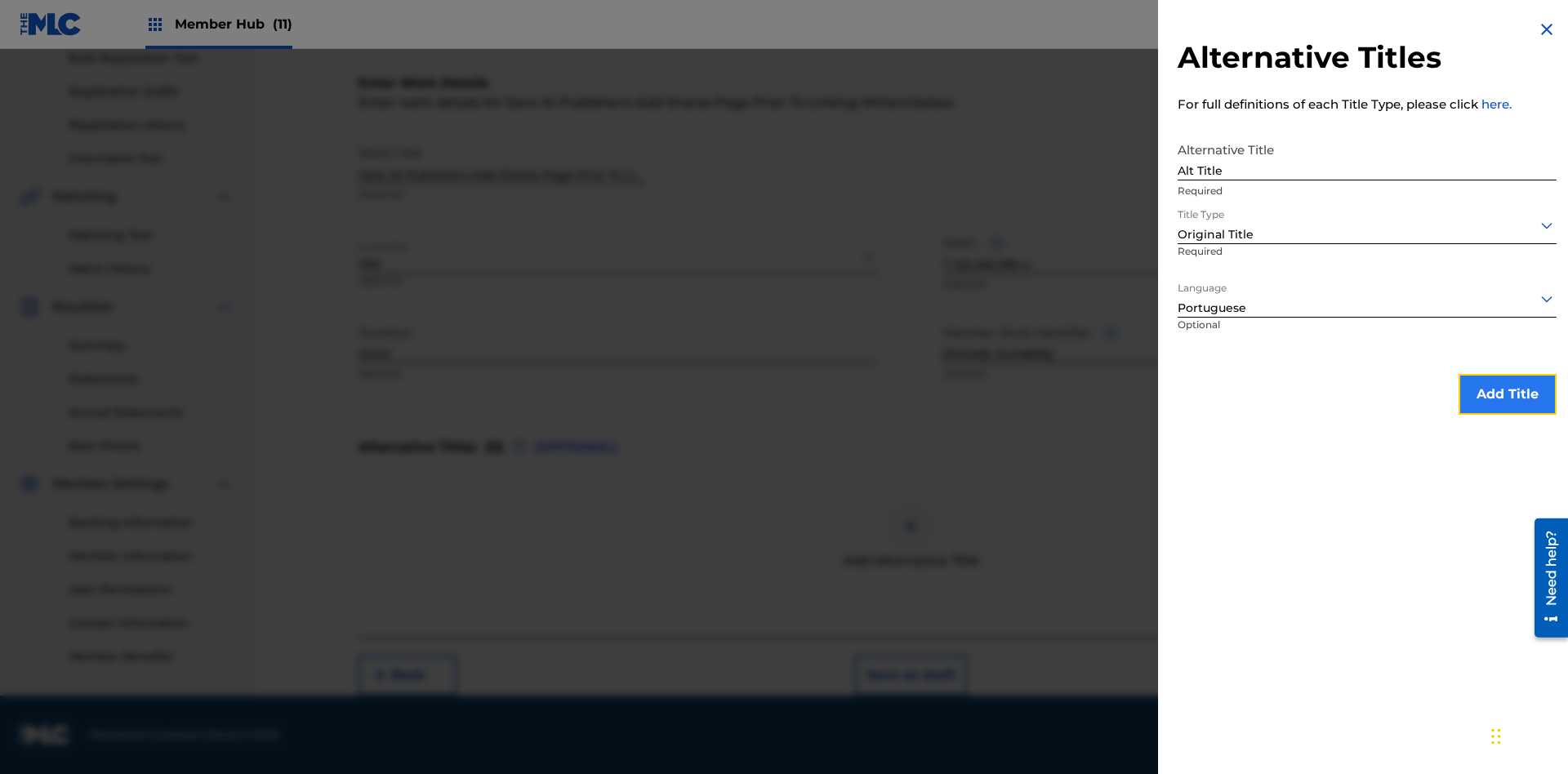
click at [1507, 393] on button "Add Title" at bounding box center [1507, 394] width 98 height 41
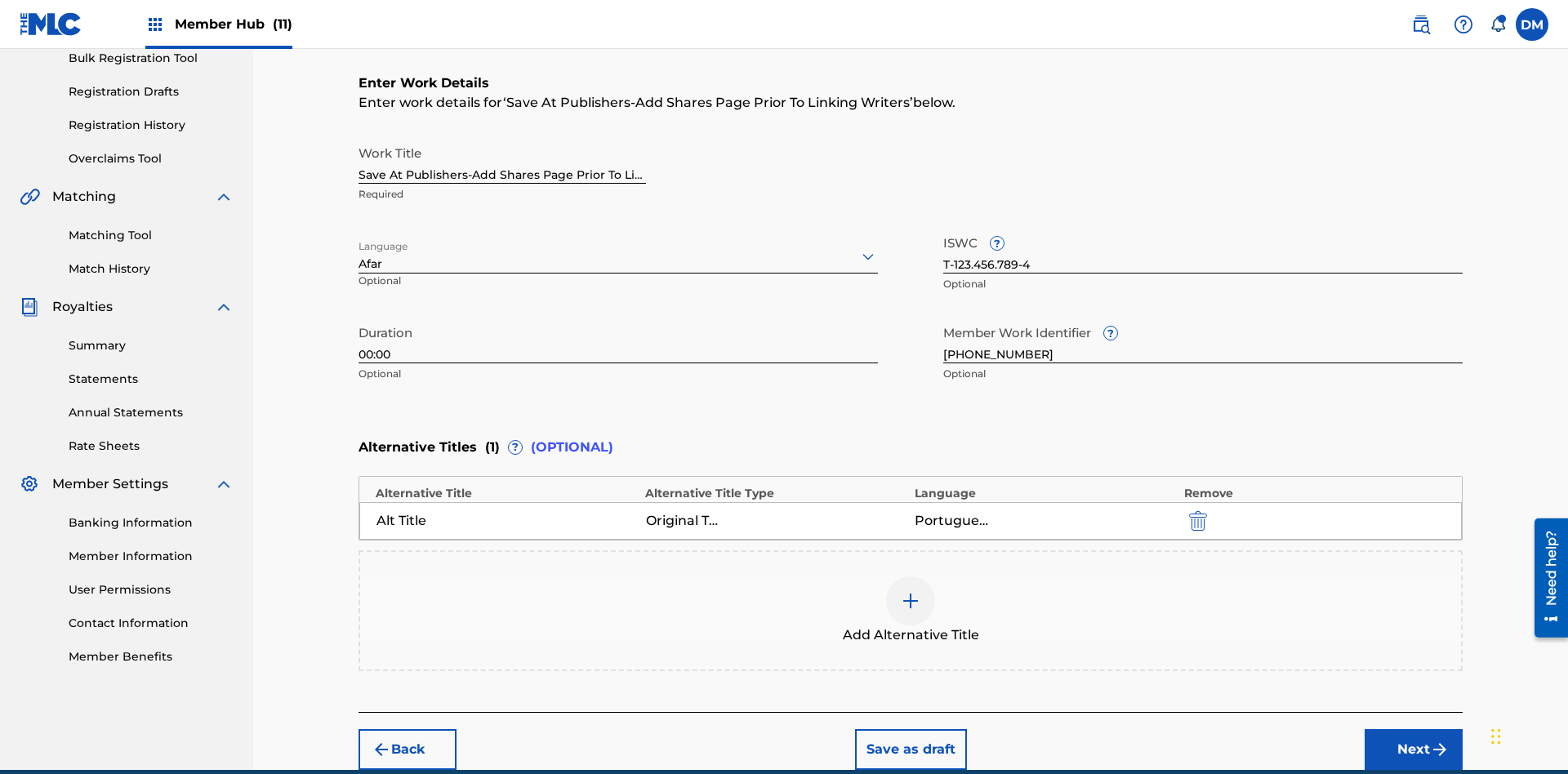
scroll to position [324, 0]
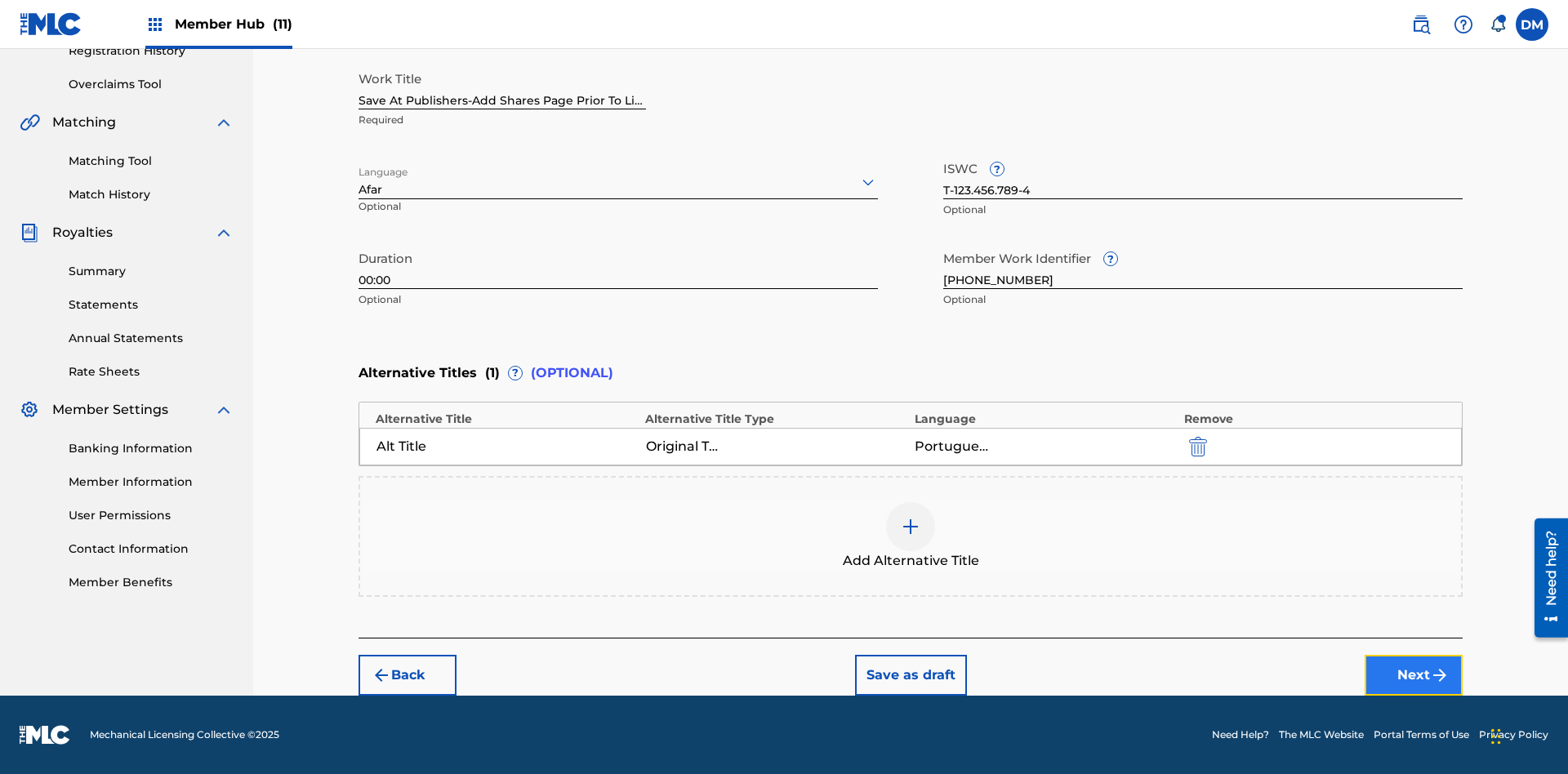
click at [1414, 675] on button "Next" at bounding box center [1414, 675] width 98 height 41
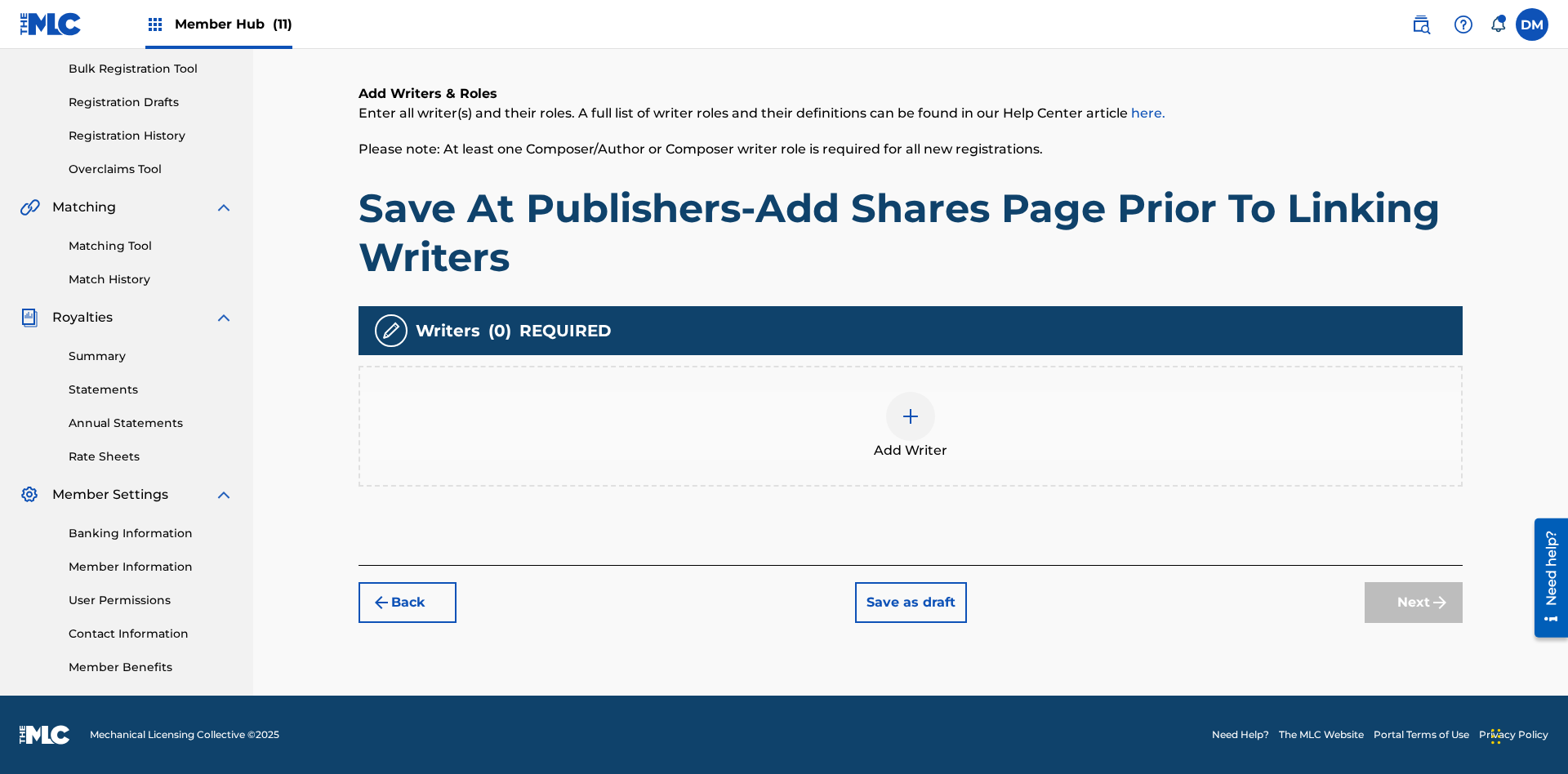
click at [911, 426] on img at bounding box center [911, 416] width 20 height 20
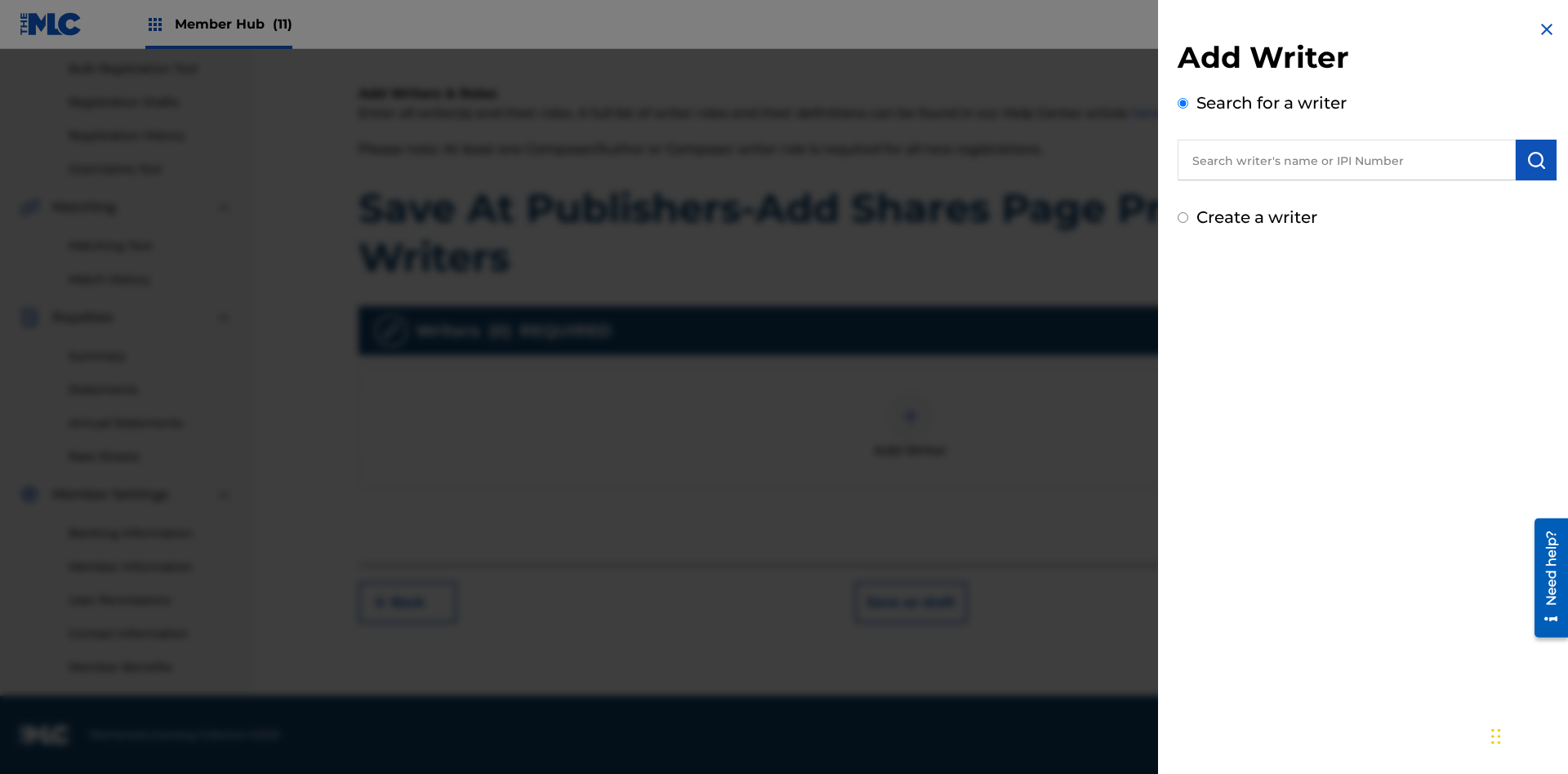
click at [1346, 160] on input "text" at bounding box center [1346, 160] width 339 height 41
type input "MARK STEVEN BERKOWITZ"
click at [1536, 160] on img "submit" at bounding box center [1536, 160] width 20 height 20
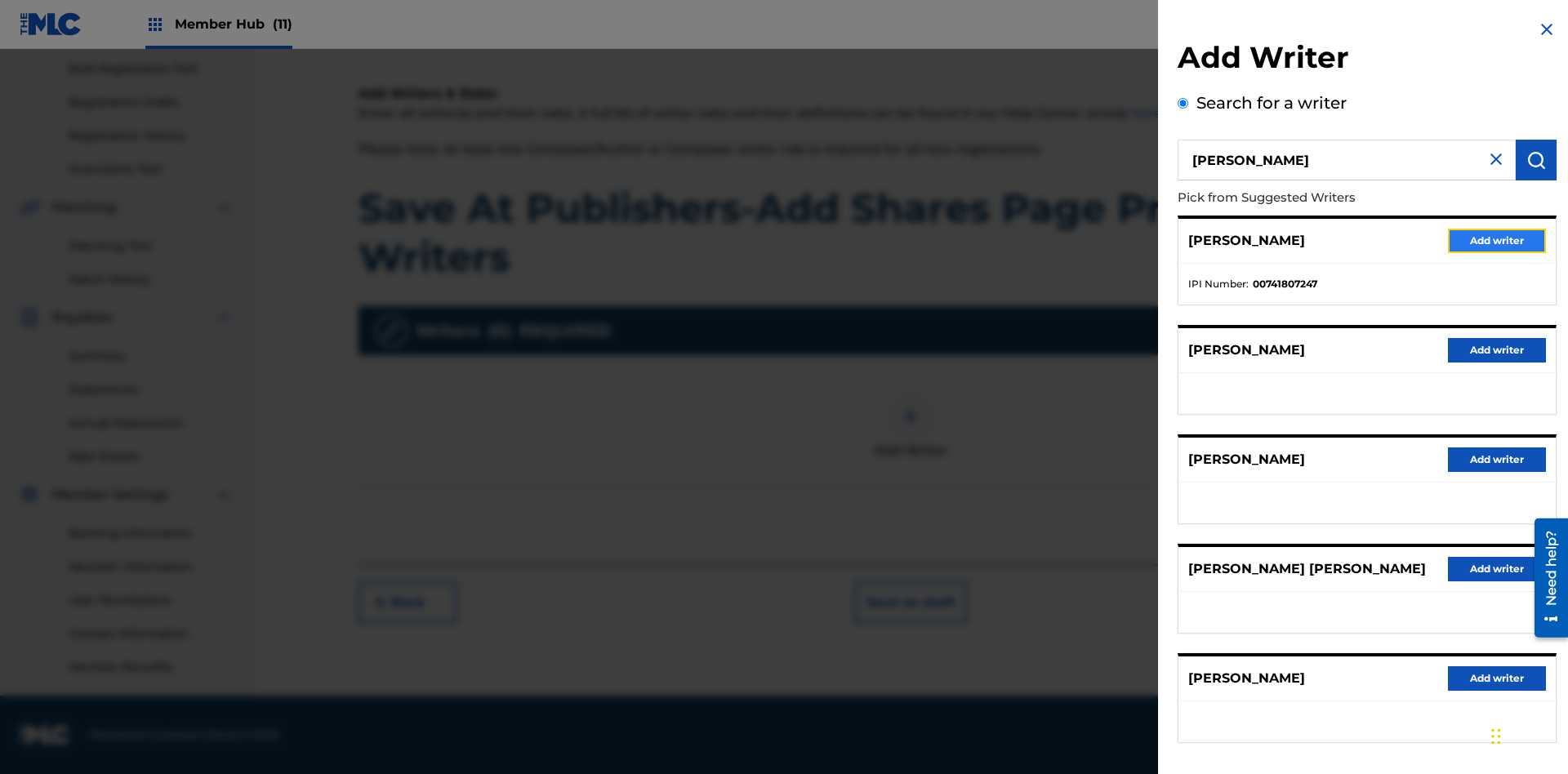
click at [1497, 240] on button "Add writer" at bounding box center [1497, 240] width 98 height 25
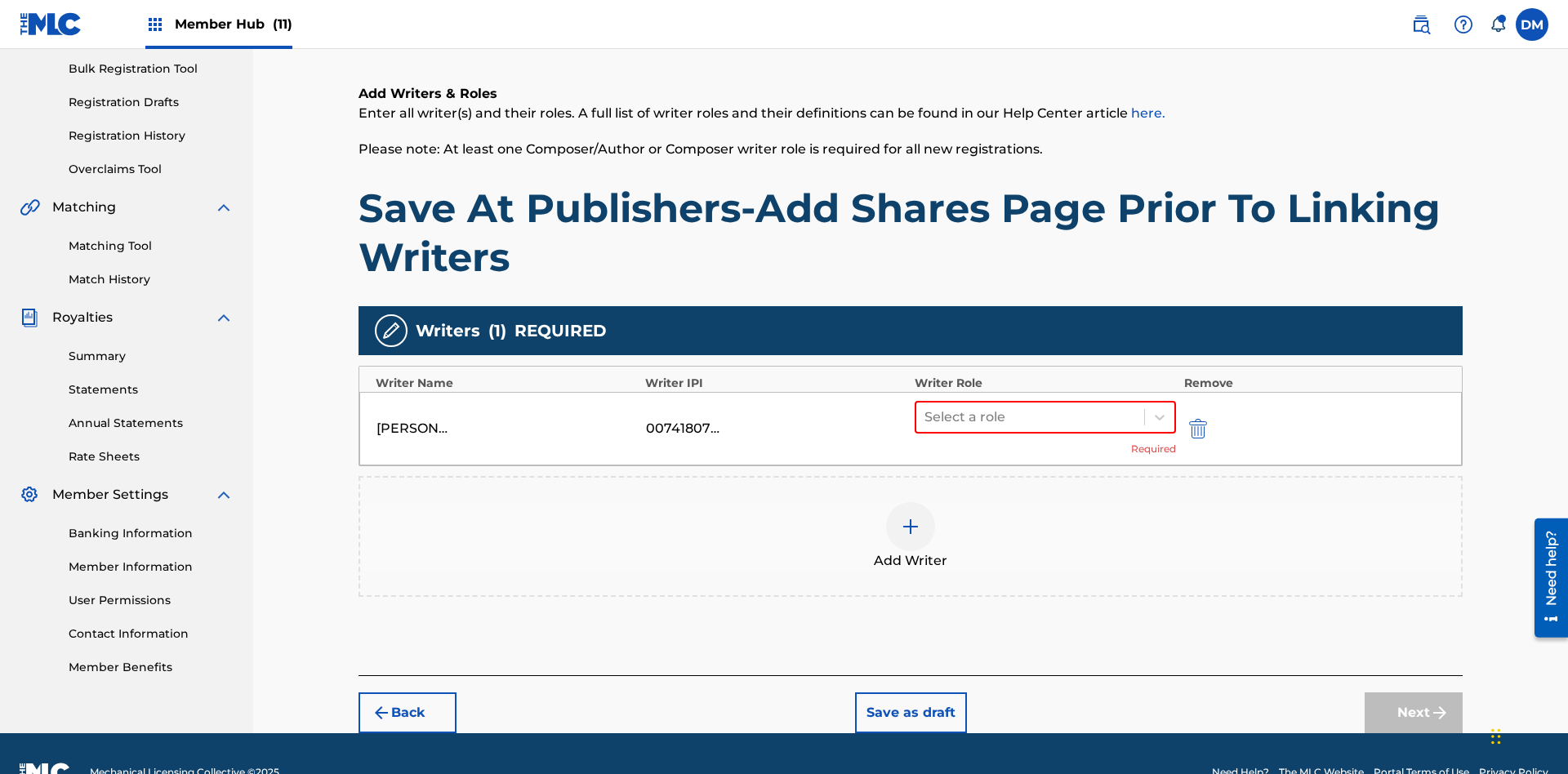
scroll to position [276, 0]
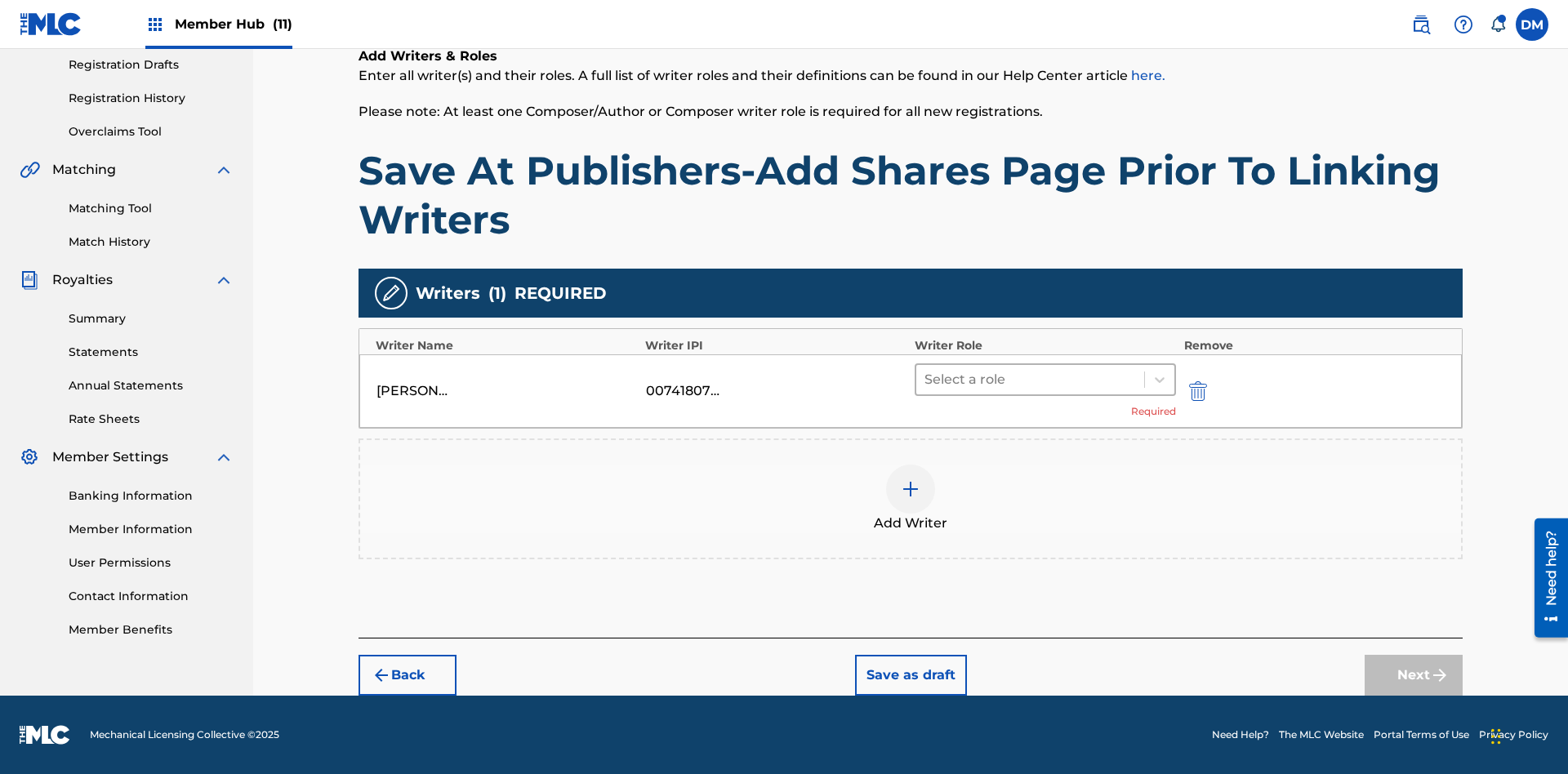
click at [926, 379] on input "text" at bounding box center [925, 380] width 3 height 20
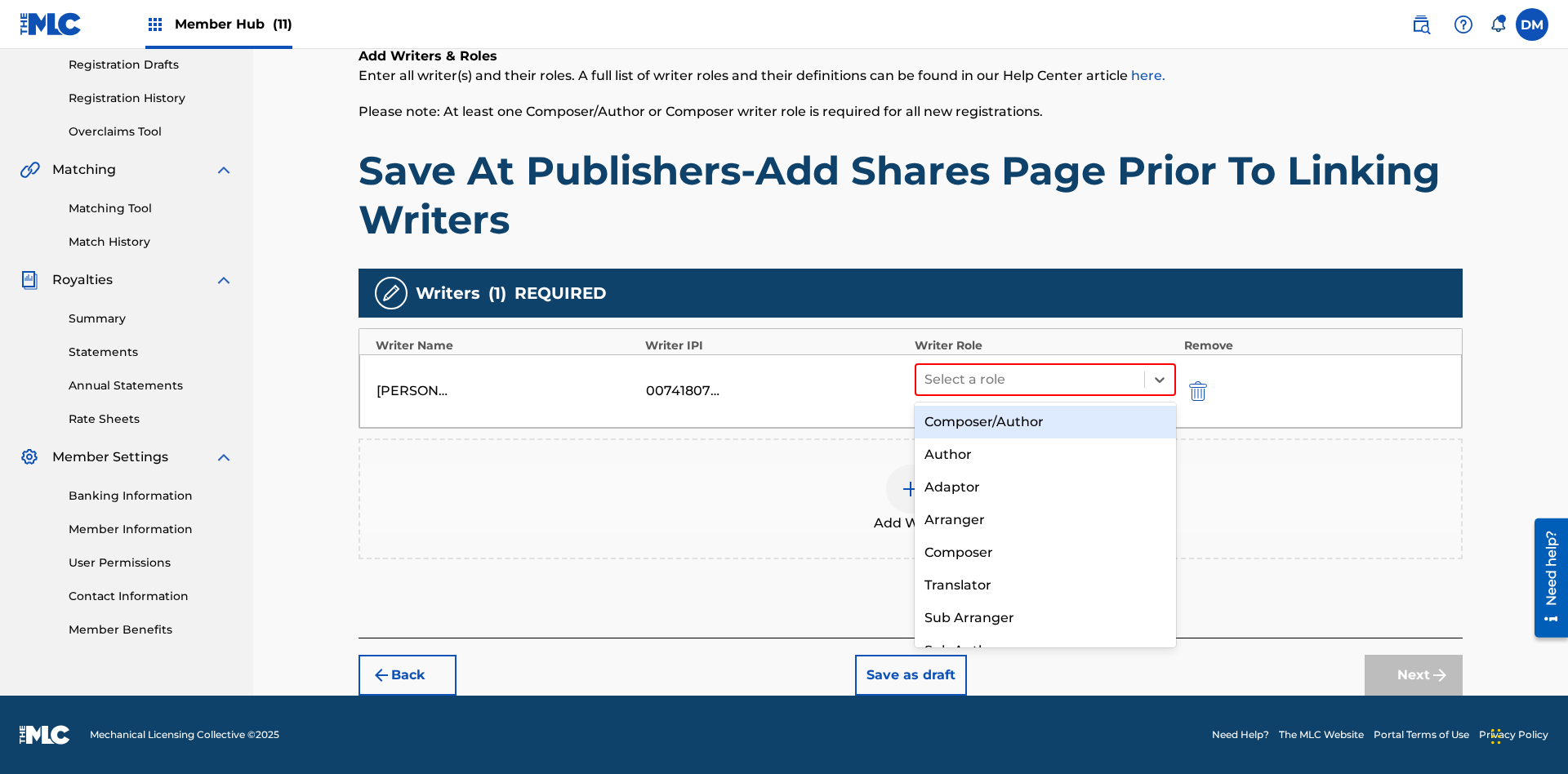
click at [1044, 552] on div "Composer" at bounding box center [1045, 552] width 261 height 32
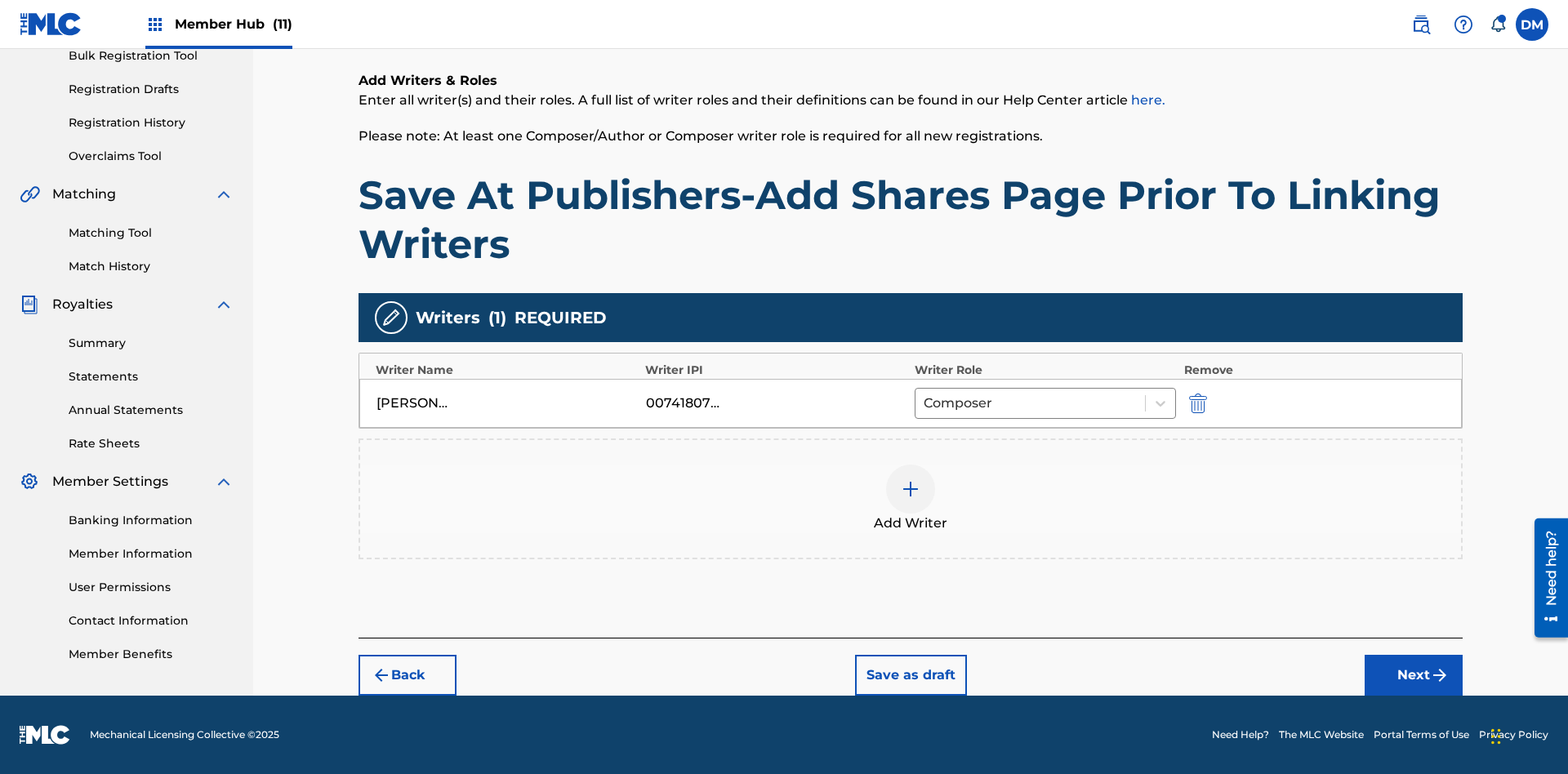
scroll to position [251, 0]
click at [1414, 675] on button "Next" at bounding box center [1414, 675] width 98 height 41
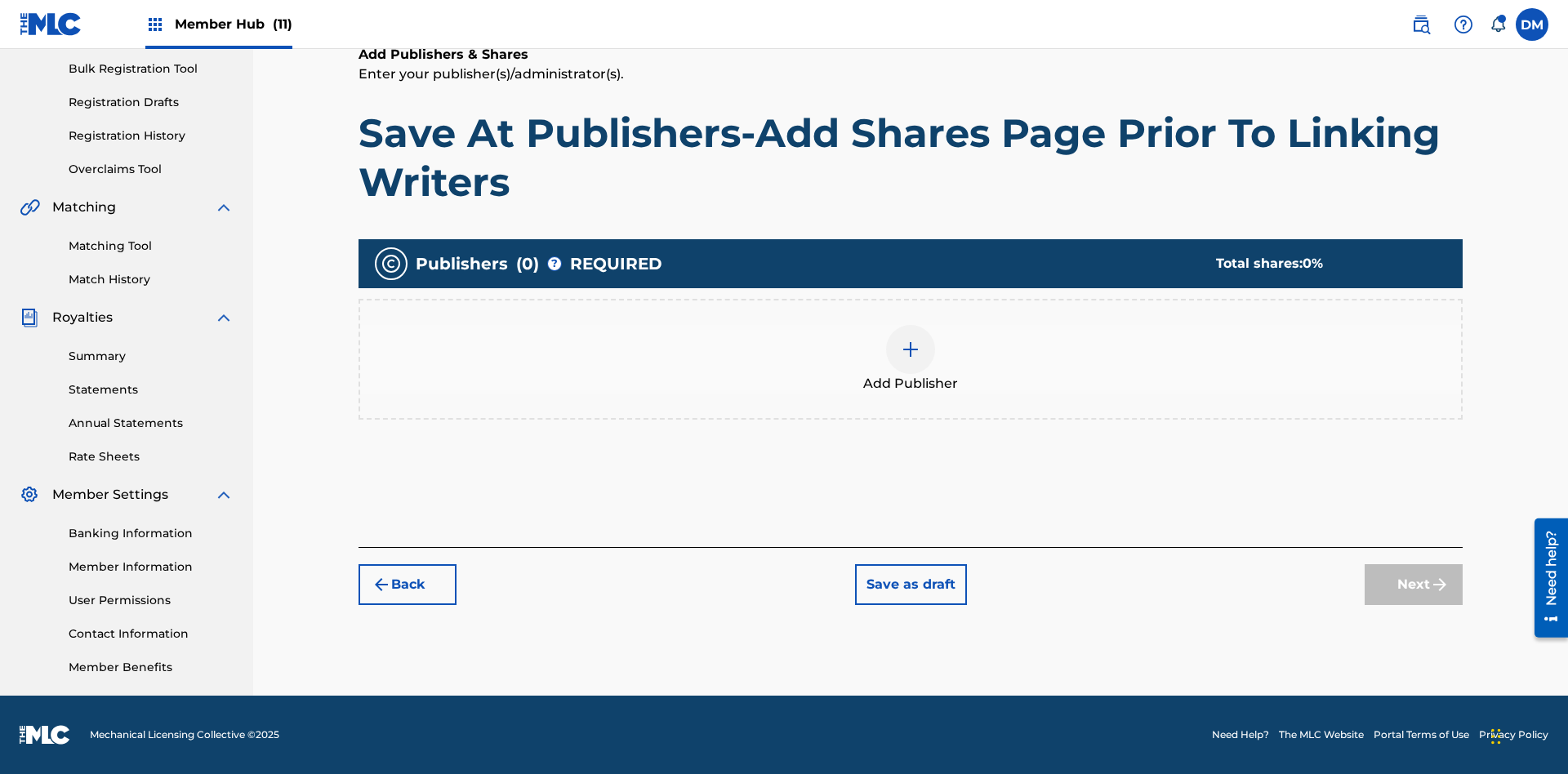
scroll to position [238, 0]
click at [911, 348] on img at bounding box center [911, 349] width 20 height 20
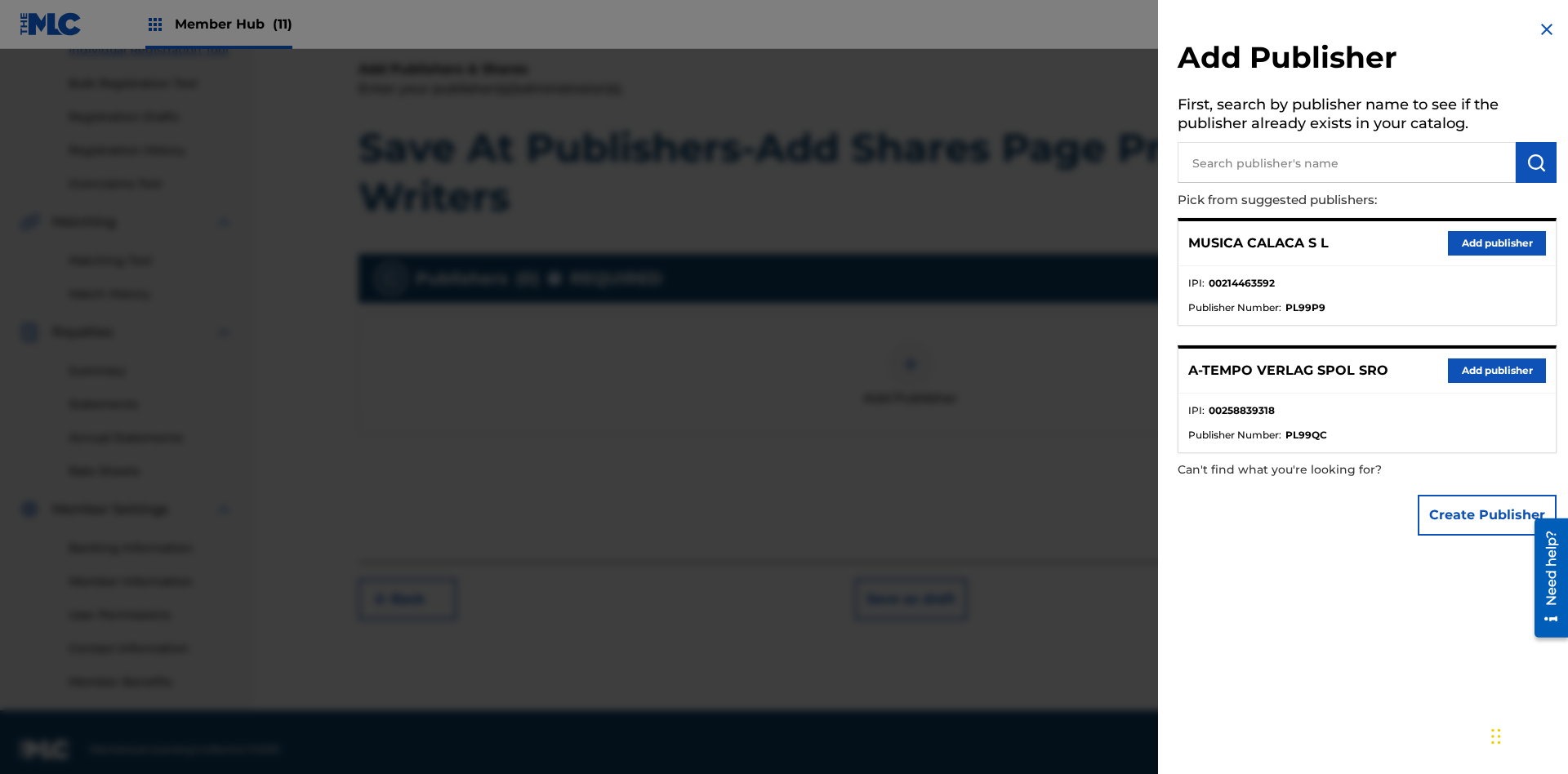
click at [1346, 163] on input "text" at bounding box center [1346, 163] width 339 height 41
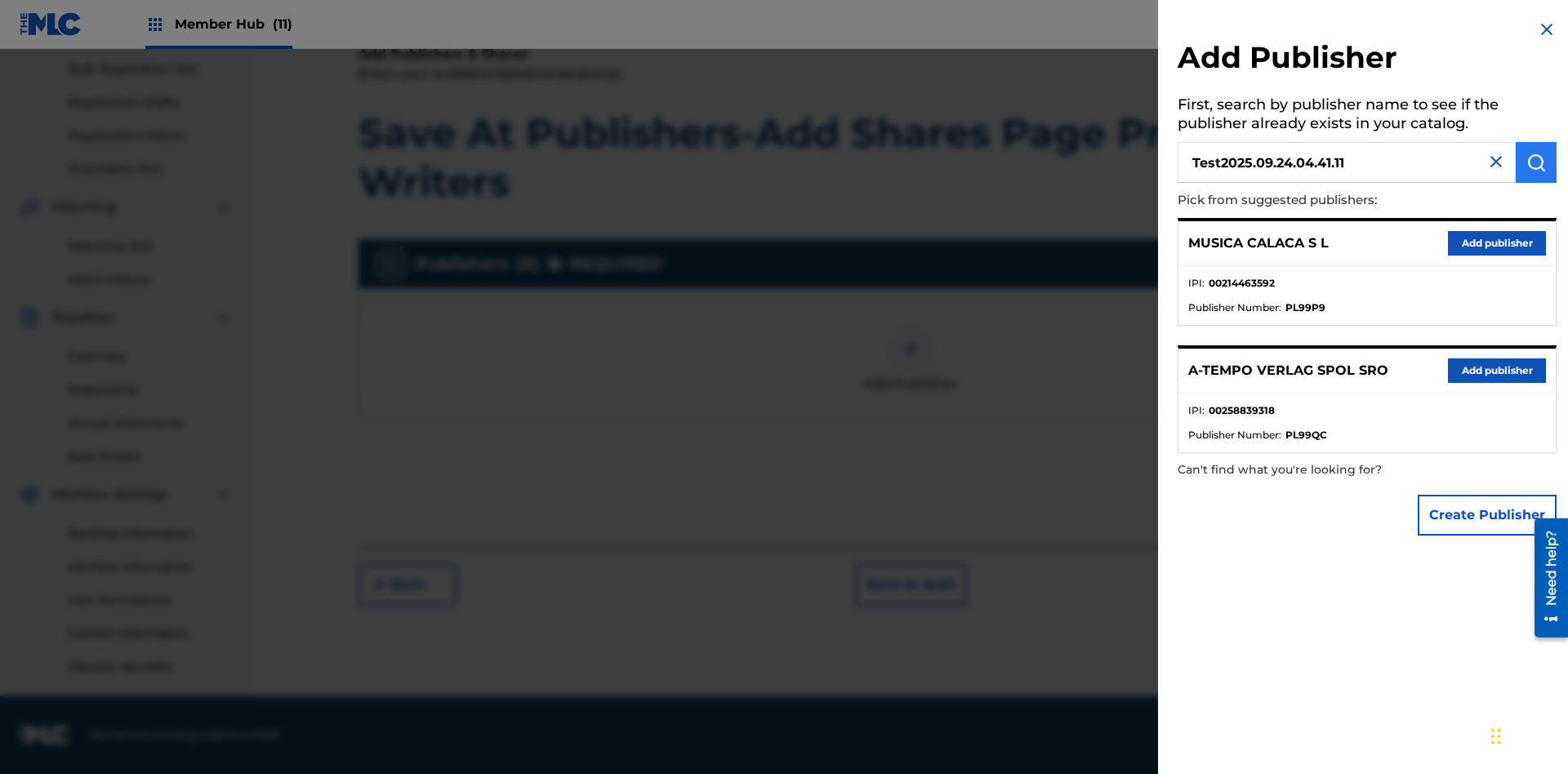
type input "Test2025.09.24.04.41.11"
click at [1536, 163] on img "submit" at bounding box center [1536, 163] width 20 height 20
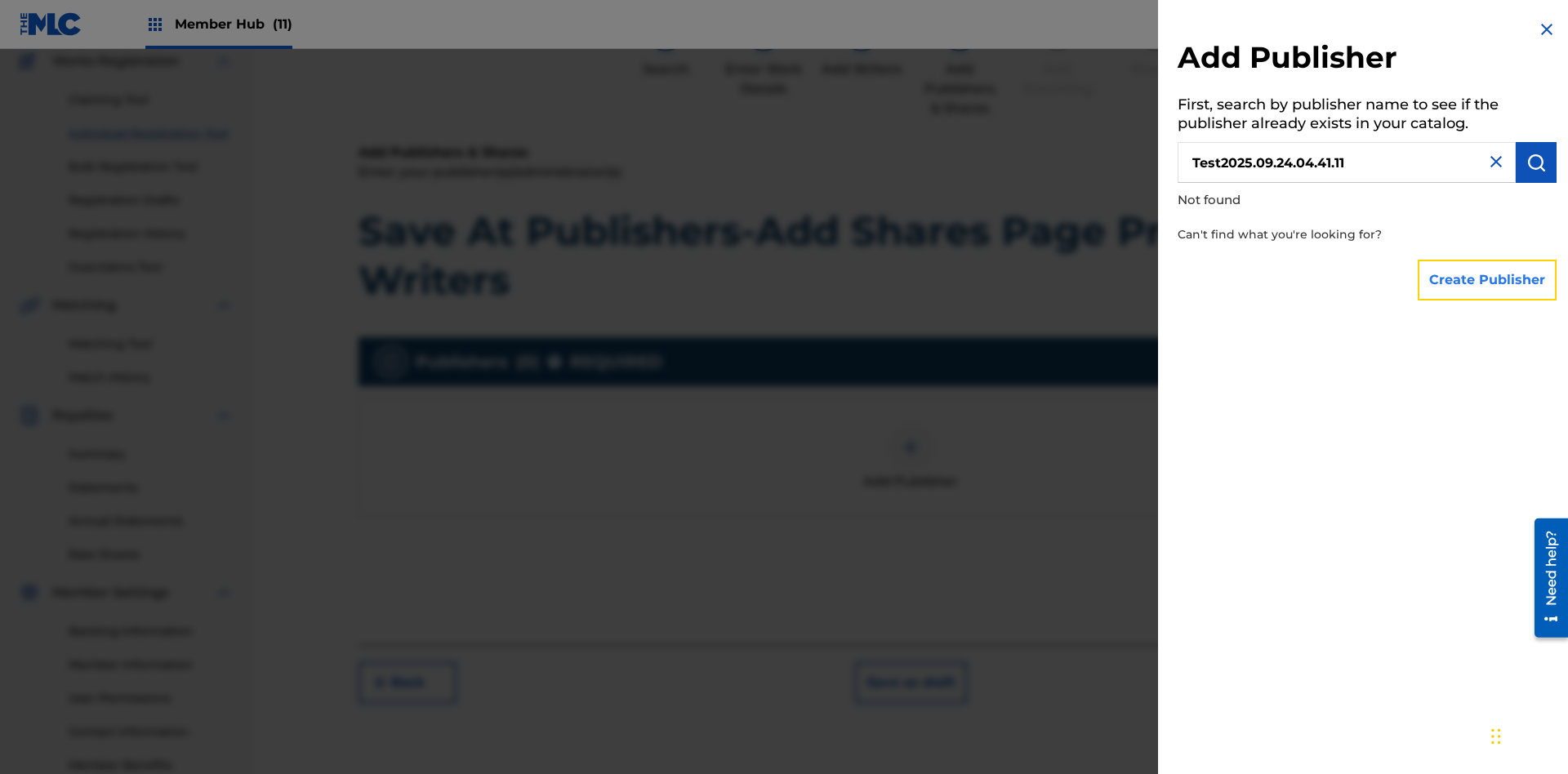
click at [1488, 280] on button "Create Publisher" at bounding box center [1487, 281] width 138 height 41
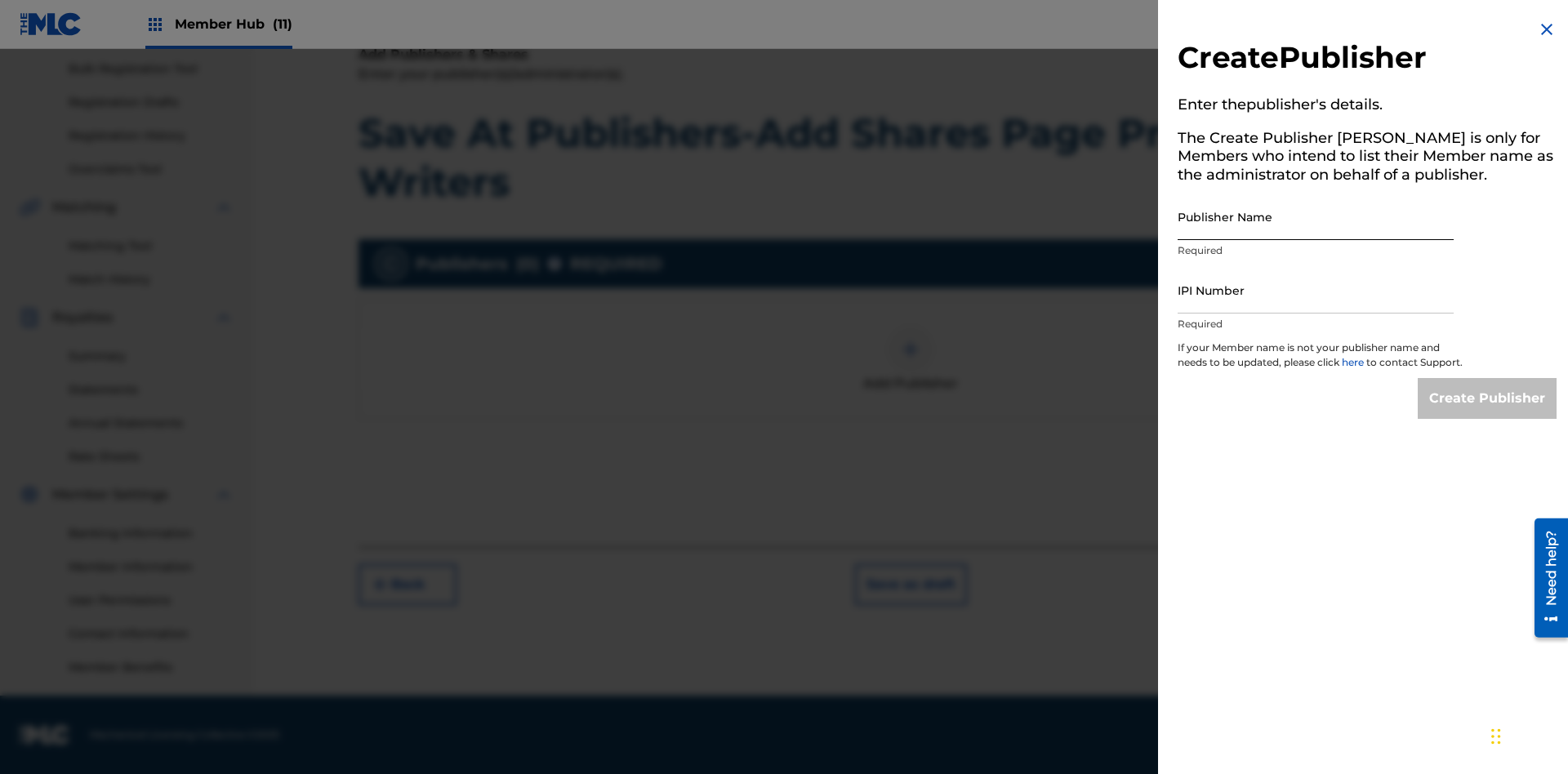
click at [1316, 217] on input "Publisher Name" at bounding box center [1315, 216] width 276 height 46
type input "Test2025.09.24.04.41.17"
click at [1316, 289] on input "IPI Number" at bounding box center [1315, 289] width 276 height 46
type input "00595839777"
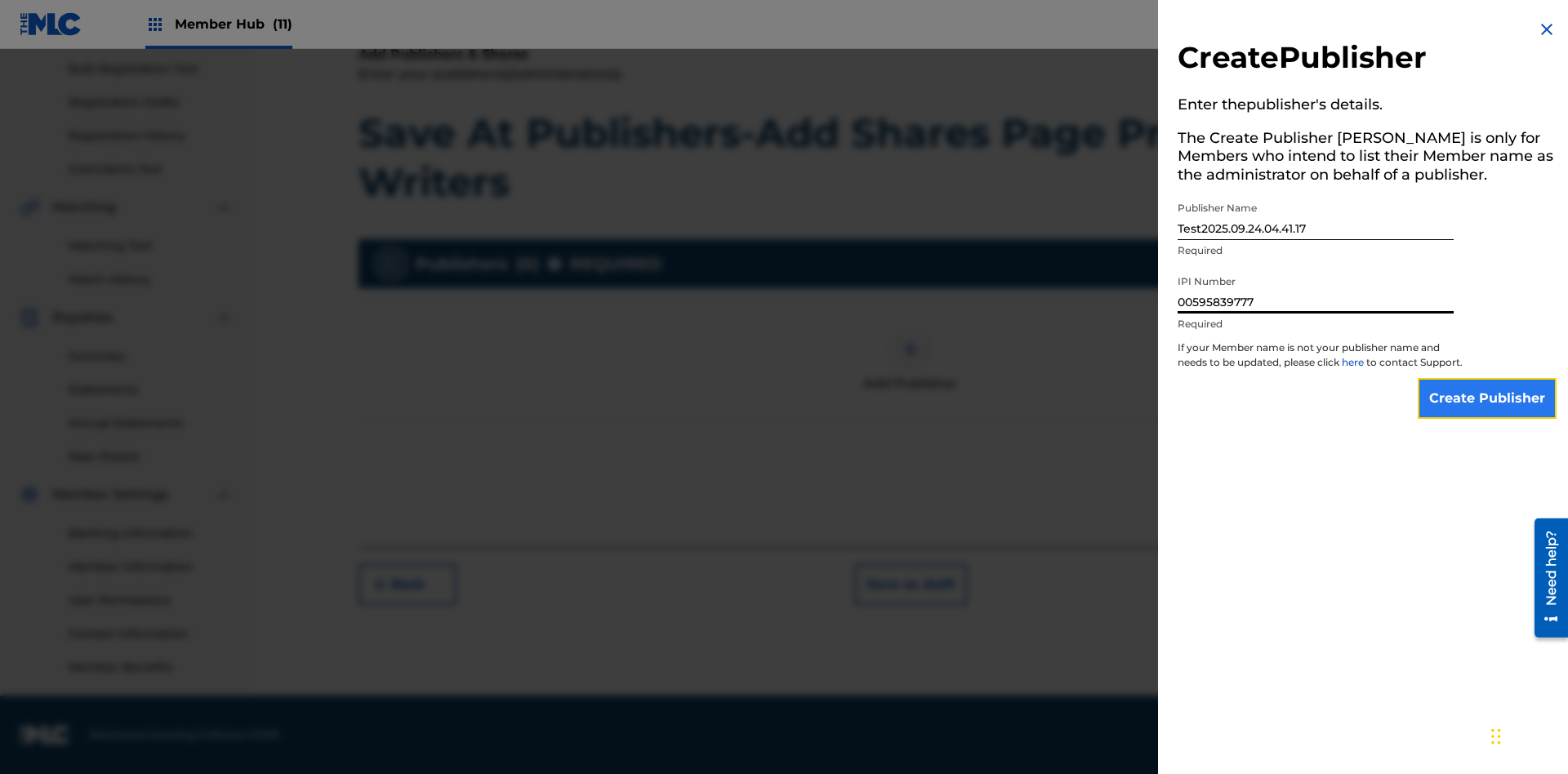
click at [1488, 413] on input "Create Publisher" at bounding box center [1487, 398] width 138 height 41
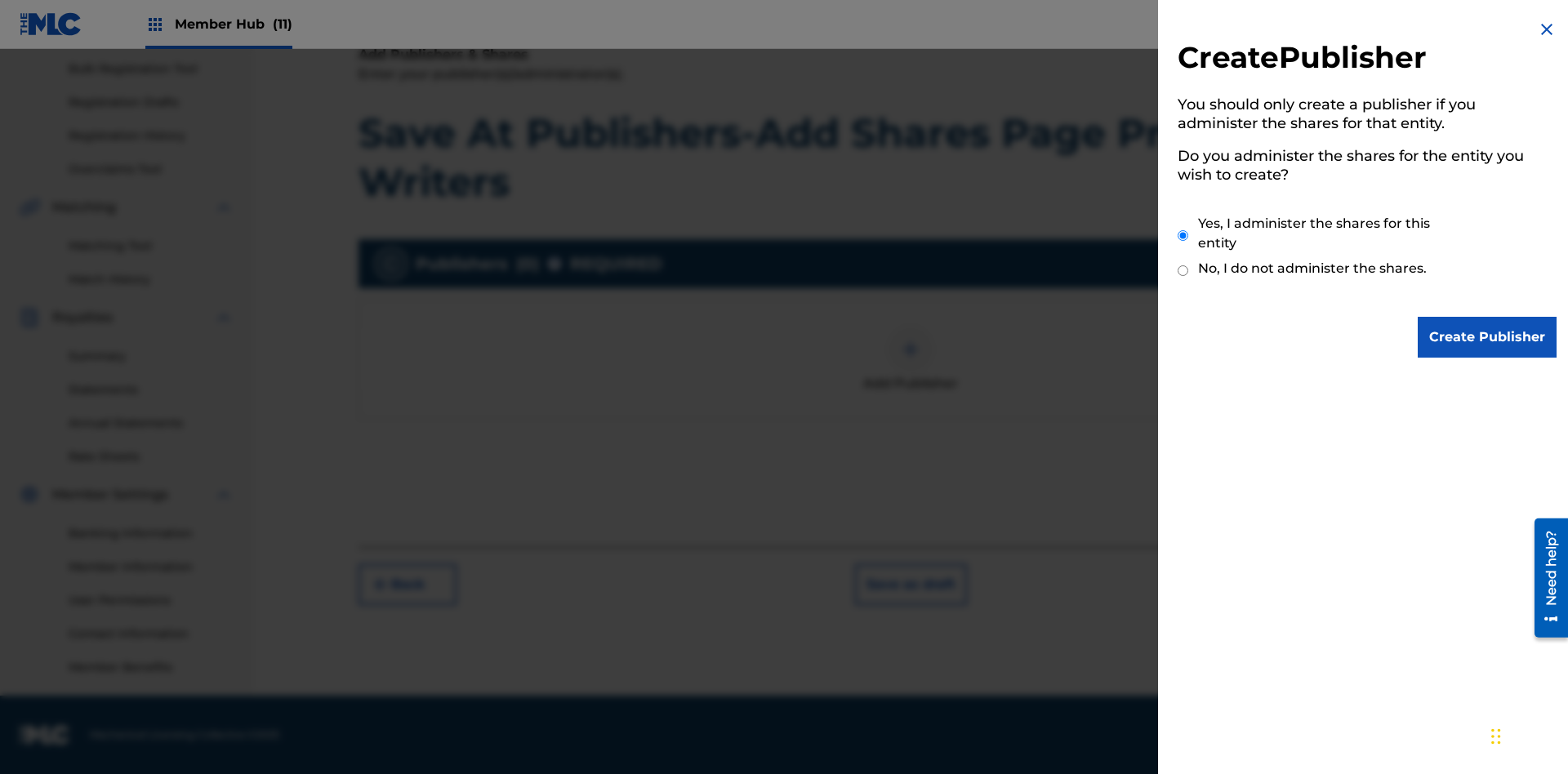
click at [1183, 235] on input "Yes, I administer the shares for this entity" at bounding box center [1182, 235] width 11 height 35
click at [1488, 337] on input "Create Publisher" at bounding box center [1487, 337] width 138 height 41
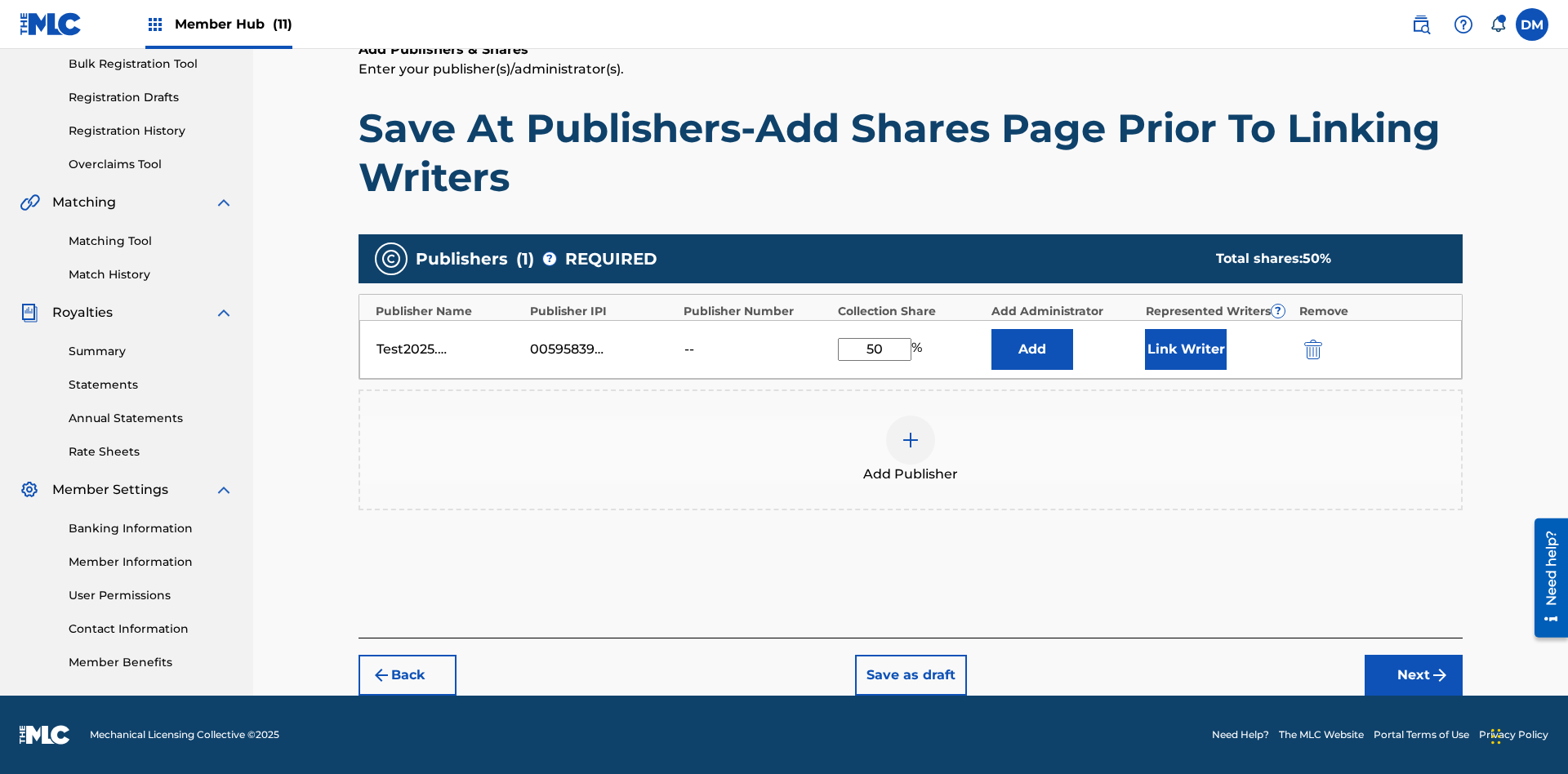
scroll to position [243, 0]
type input "50"
click at [1185, 348] on button "Link Writer" at bounding box center [1185, 349] width 81 height 41
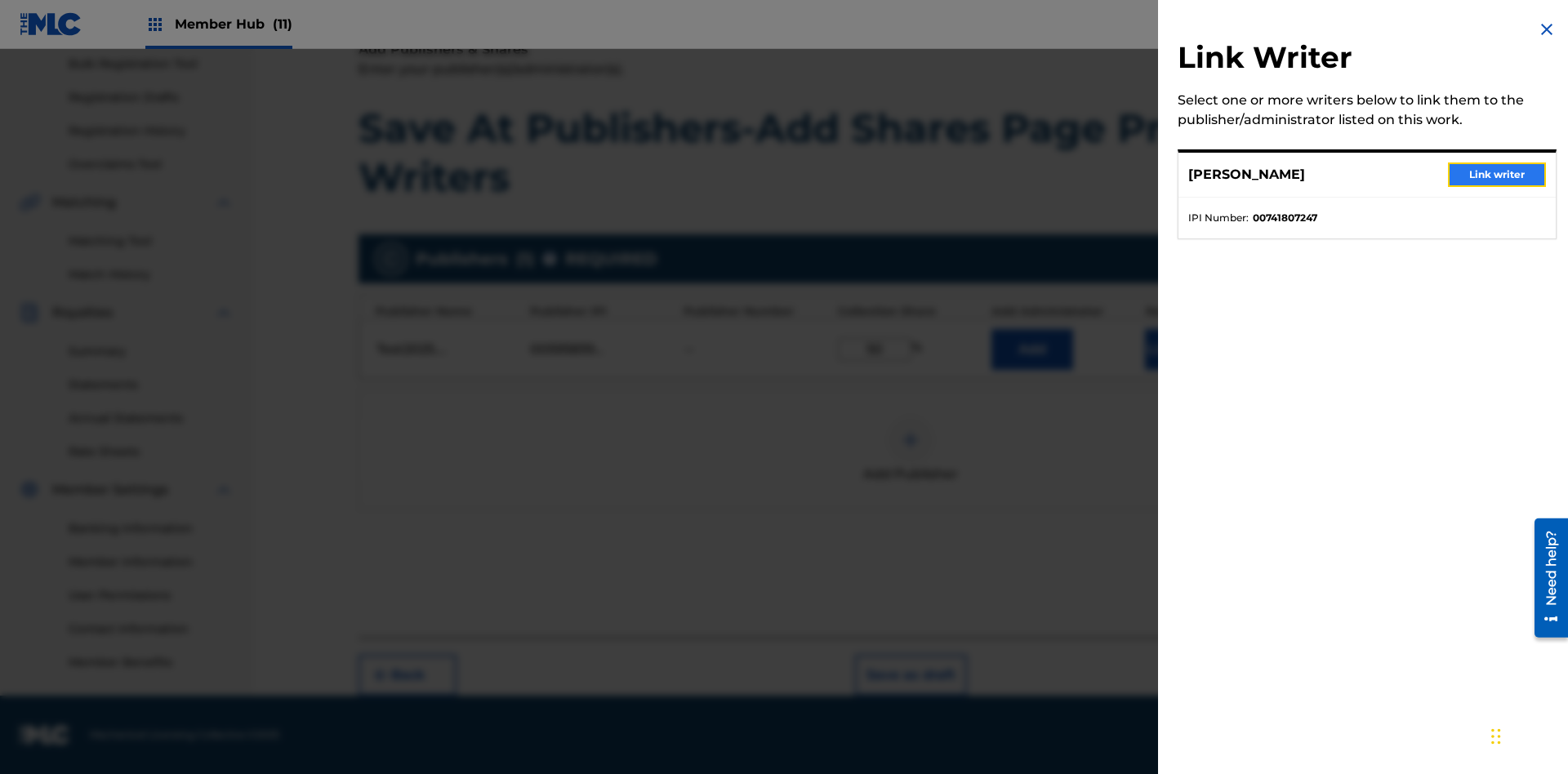
click at [1497, 175] on button "Link writer" at bounding box center [1497, 175] width 98 height 25
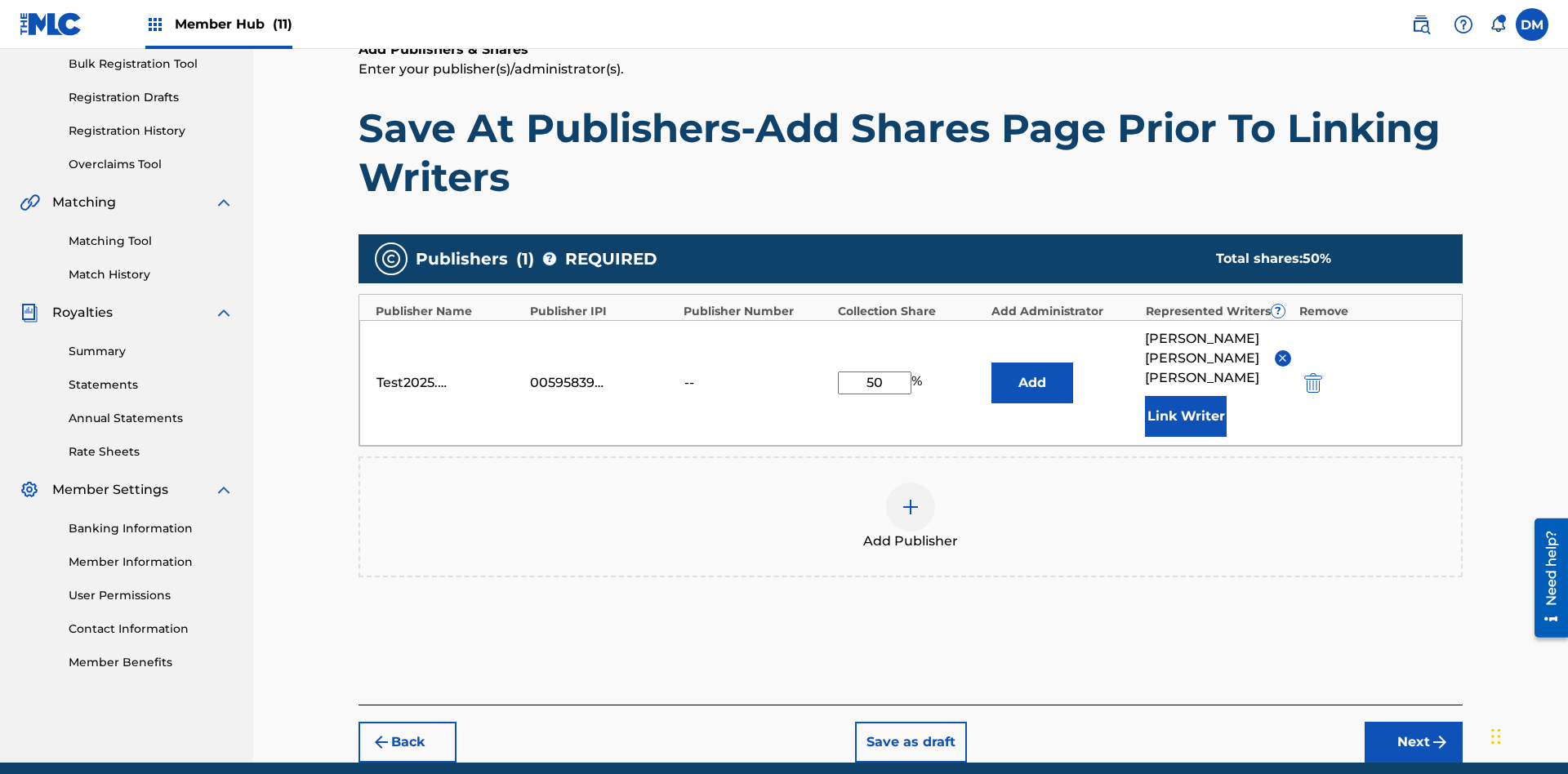
scroll to position [290, 0]
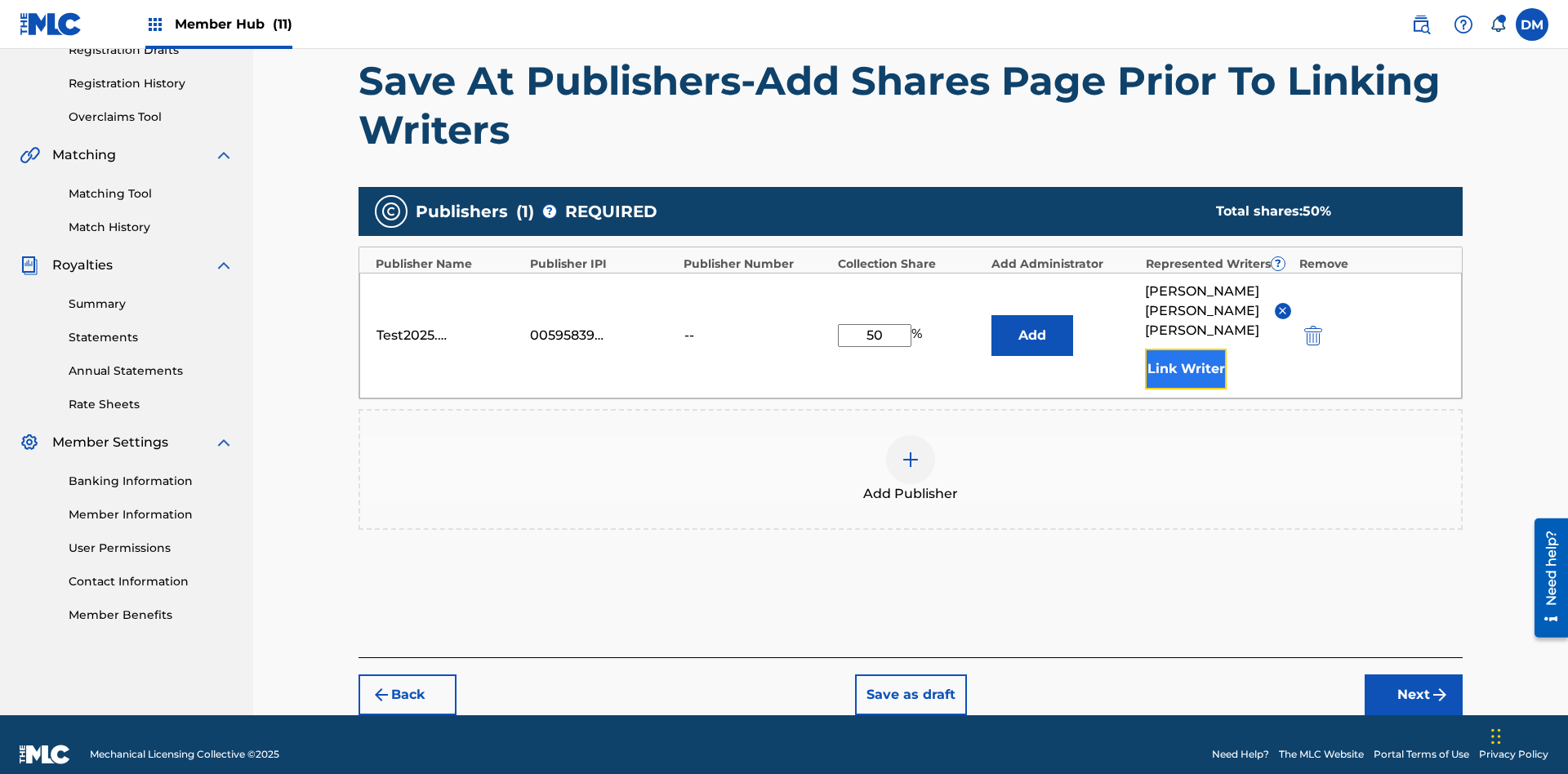
click at [1185, 348] on button "Link Writer" at bounding box center [1185, 369] width 81 height 41
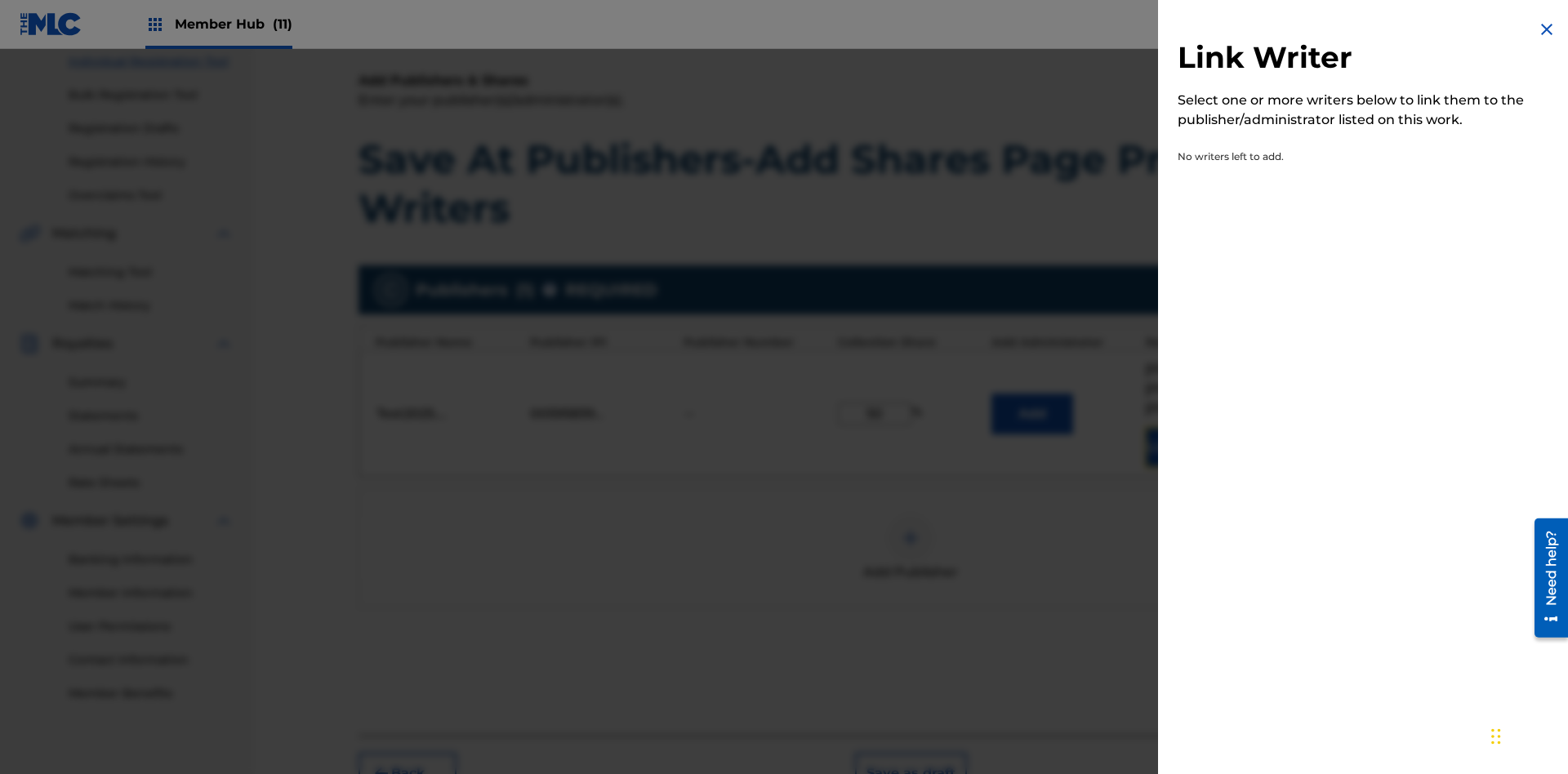
click at [1546, 29] on img at bounding box center [1546, 29] width 20 height 20
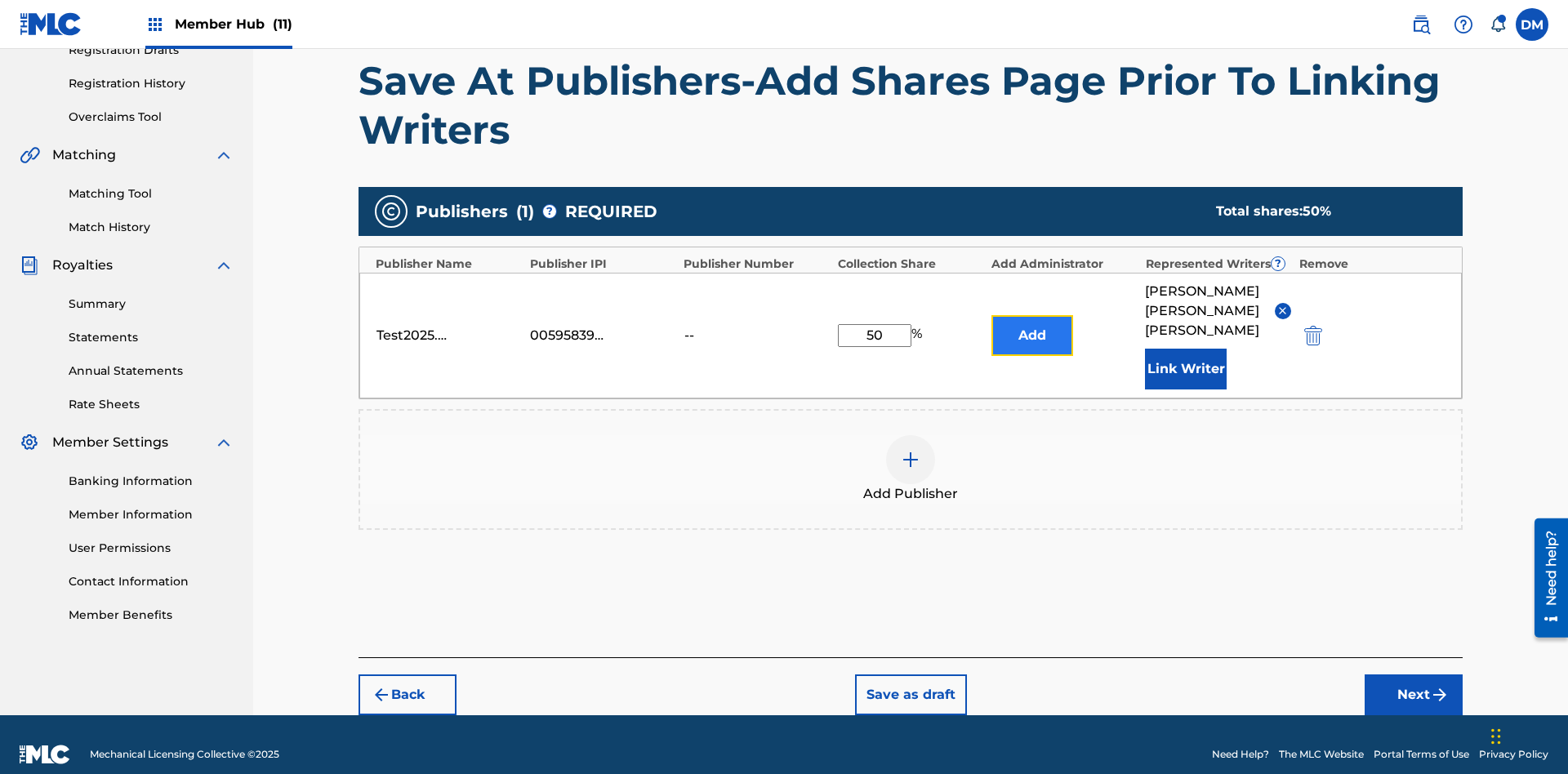
click at [1032, 325] on button "Add" at bounding box center [1031, 335] width 81 height 41
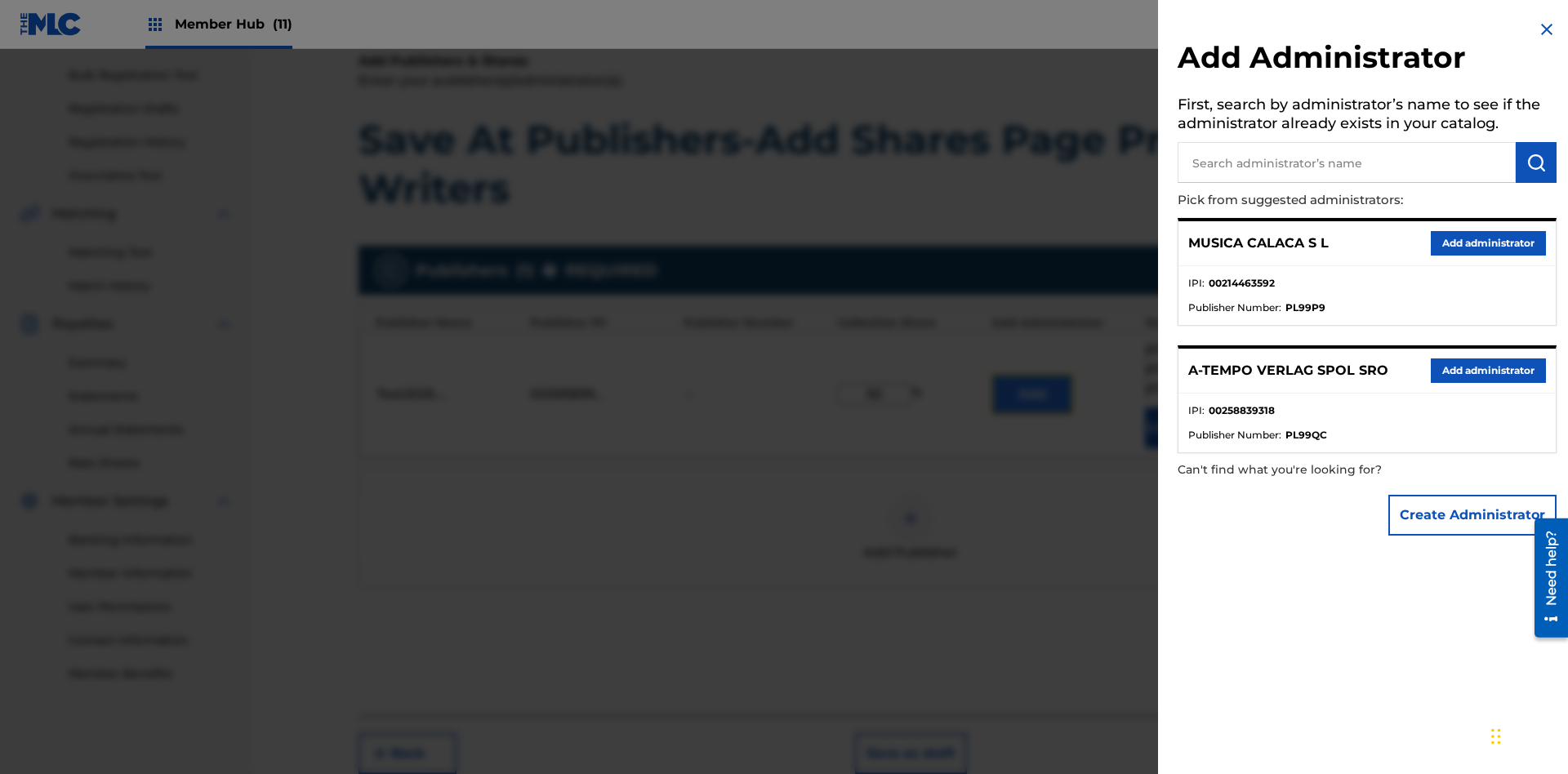
scroll to position [276, 0]
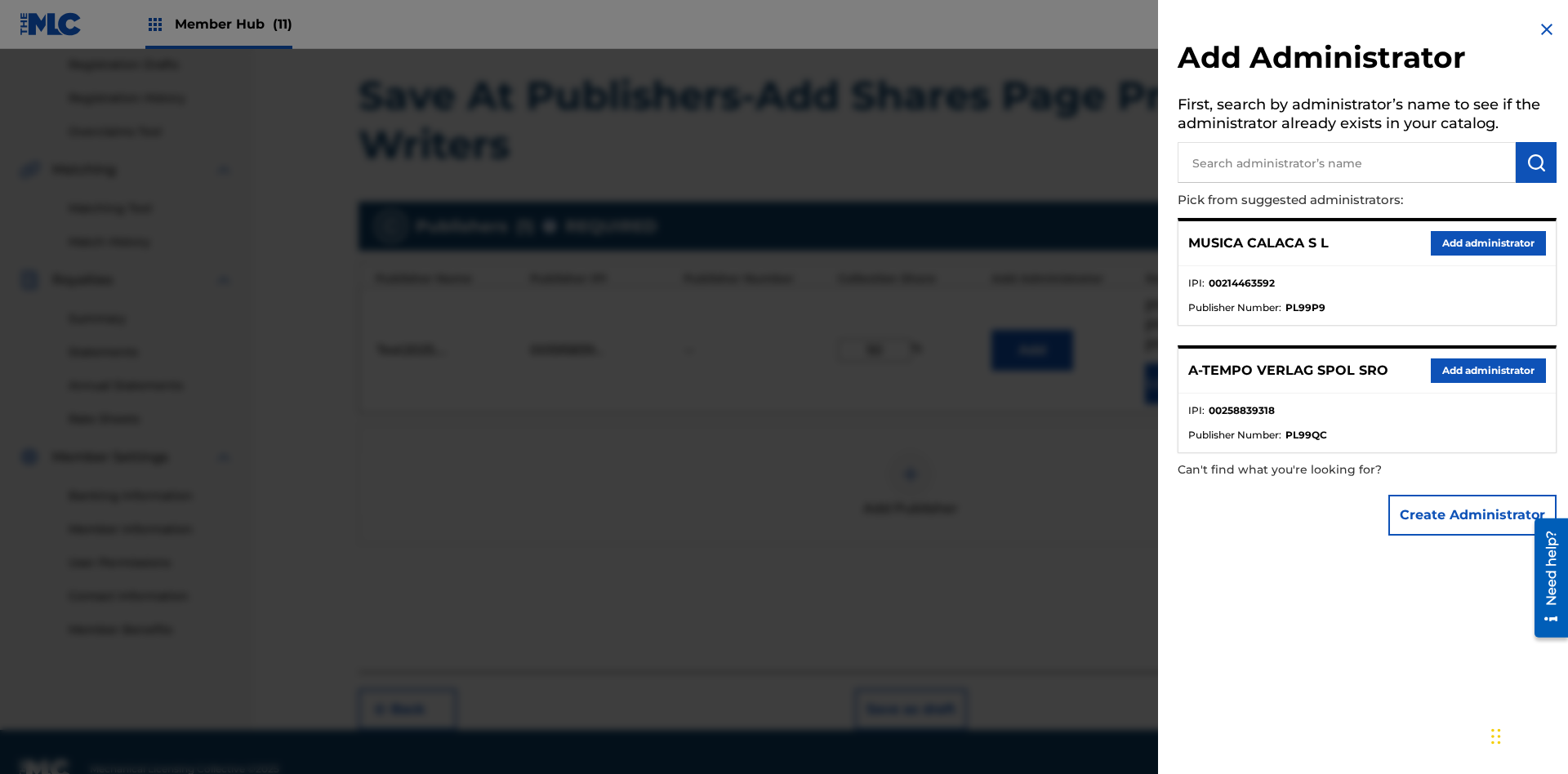
click at [1346, 163] on input "text" at bounding box center [1346, 163] width 339 height 41
type input "Test2025.09.24.04.41.45"
click at [1536, 163] on img "submit" at bounding box center [1536, 163] width 20 height 20
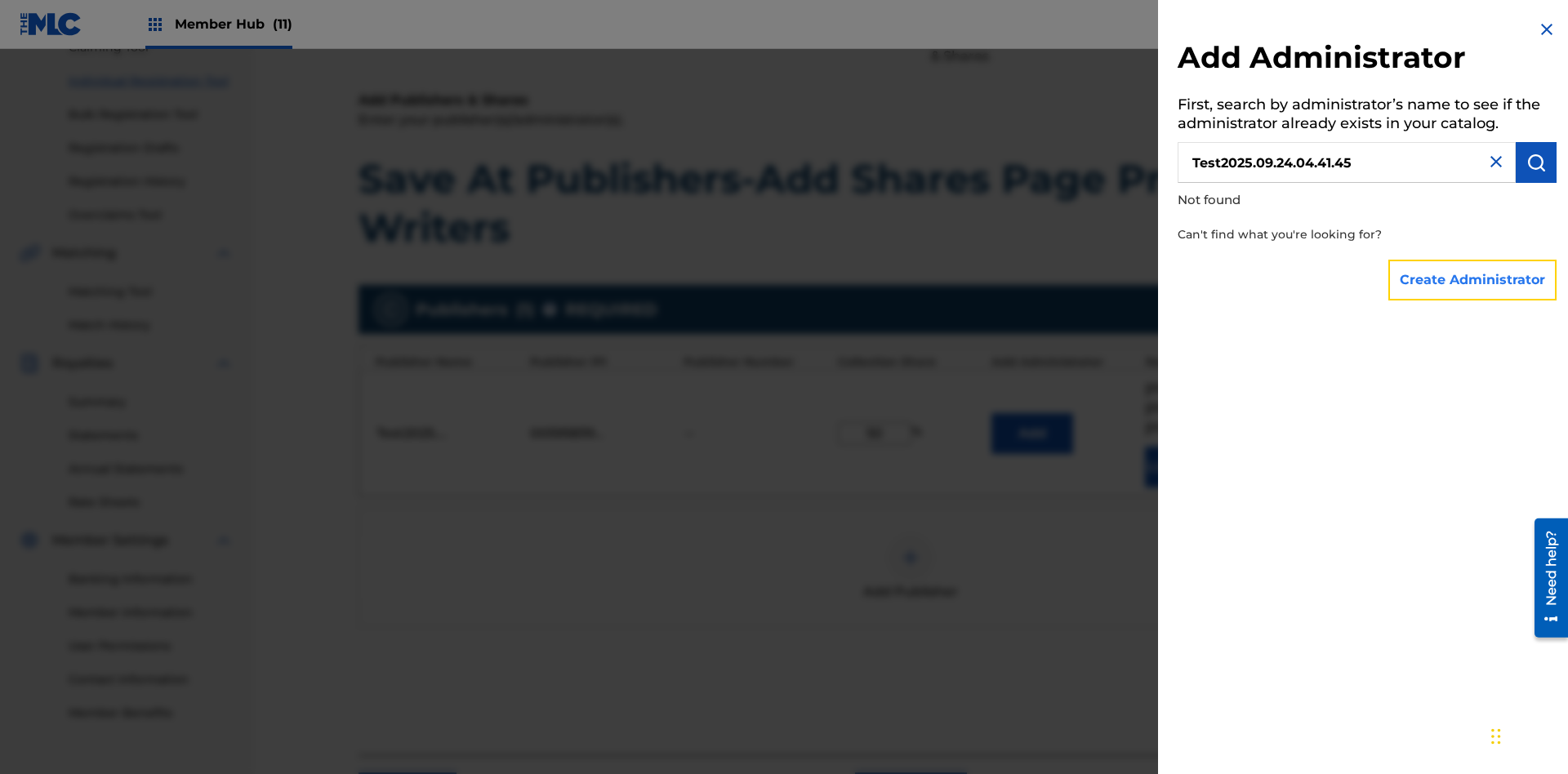
click at [1473, 280] on button "Create Administrator" at bounding box center [1472, 281] width 168 height 41
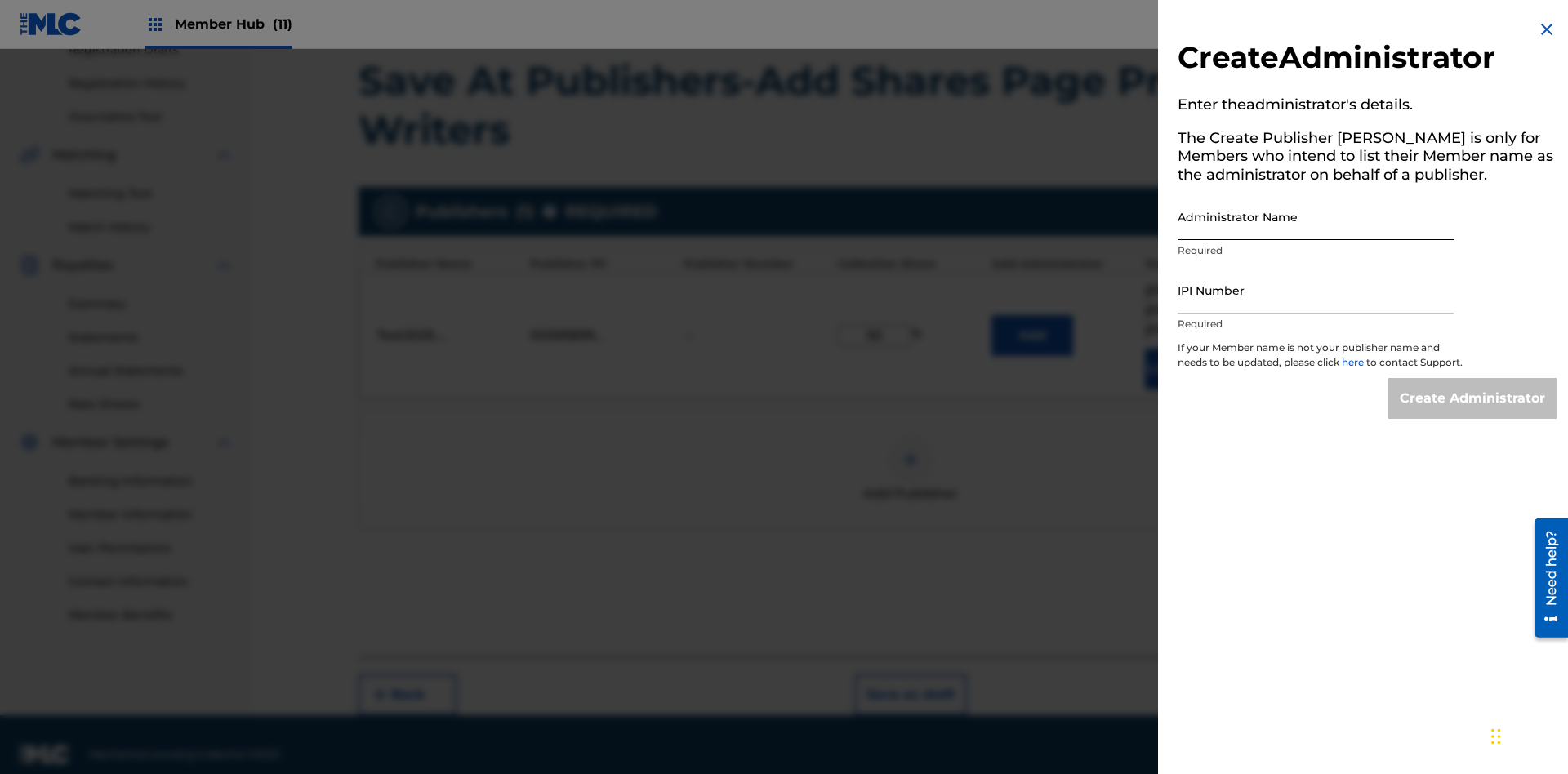
click at [1316, 217] on input "Administrator Name" at bounding box center [1315, 216] width 276 height 46
type input "Test2025.09.24.04.41.51"
click at [1316, 289] on input "IPI Number" at bounding box center [1315, 289] width 276 height 46
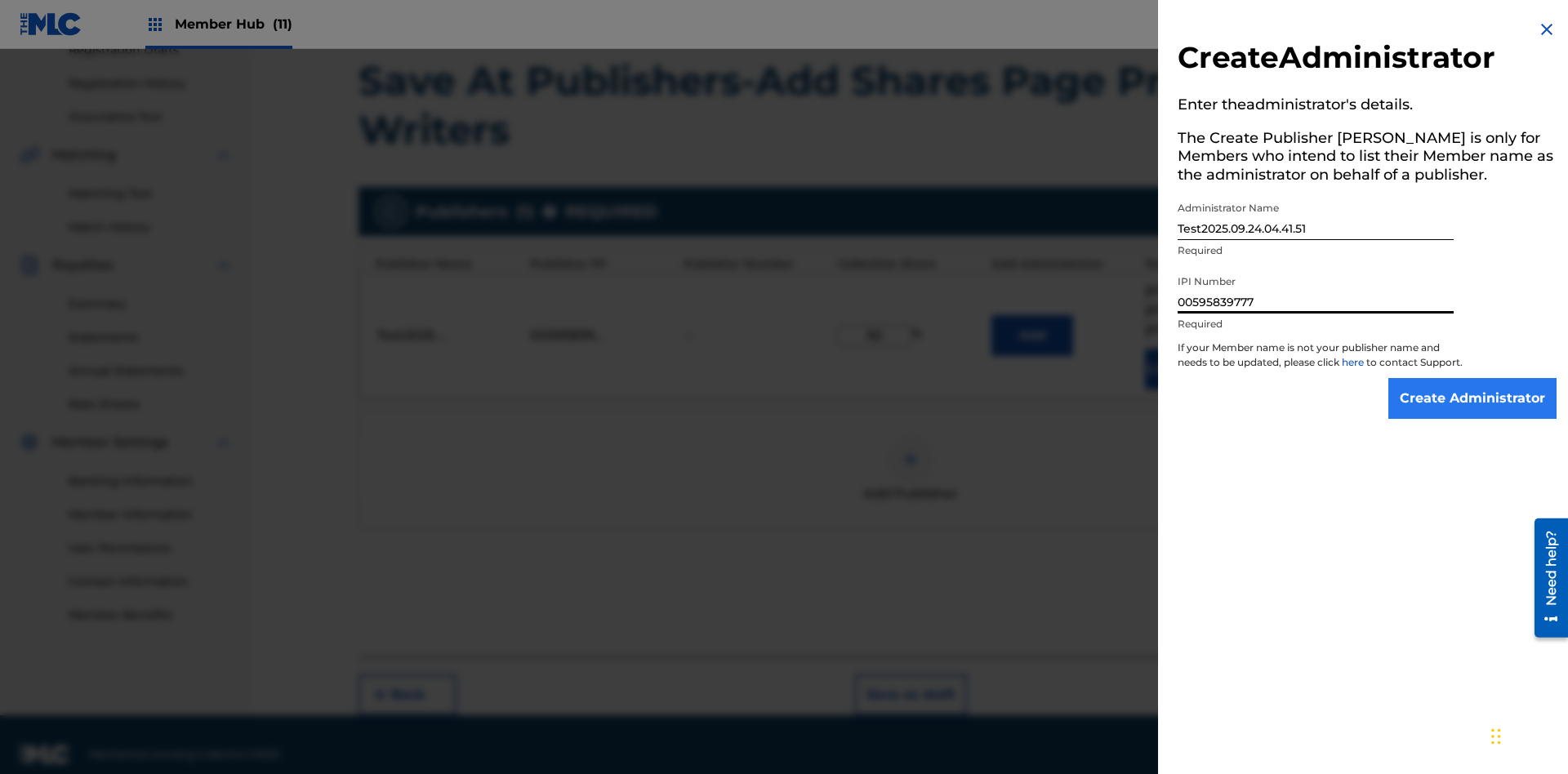
type input "00595839777"
click at [1473, 413] on input "Create Administrator" at bounding box center [1472, 398] width 168 height 41
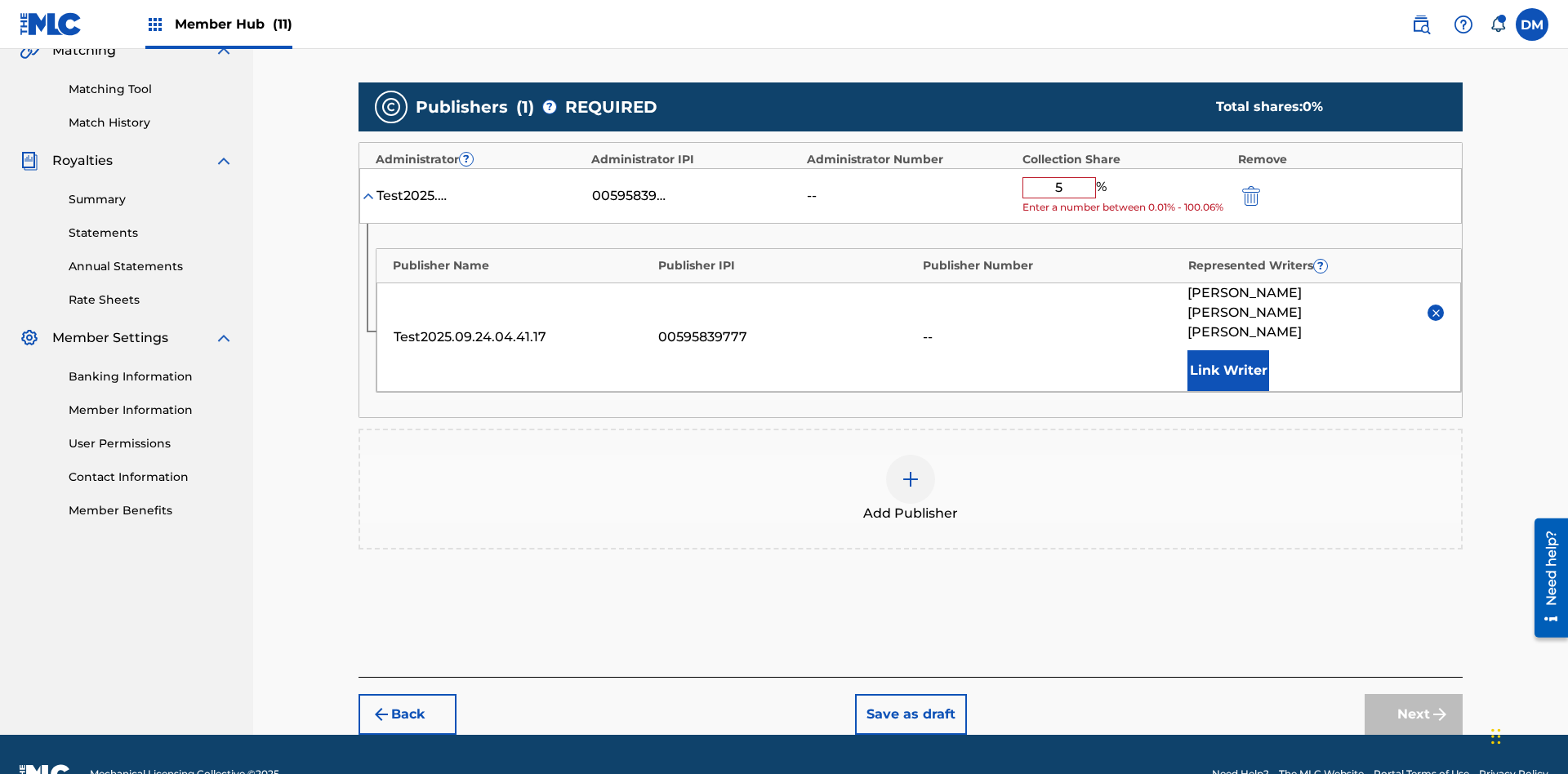
type input "50"
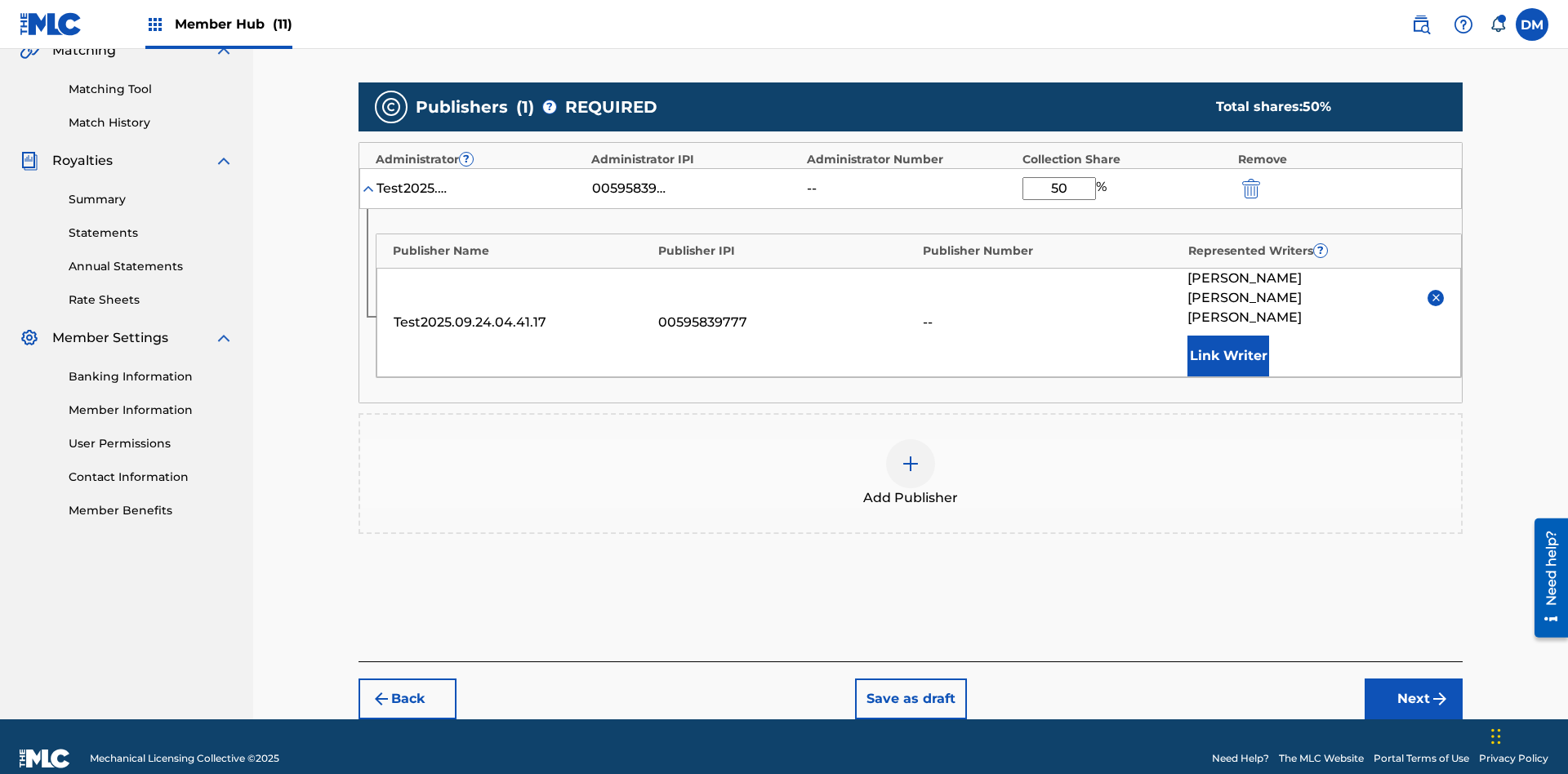
scroll to position [380, 0]
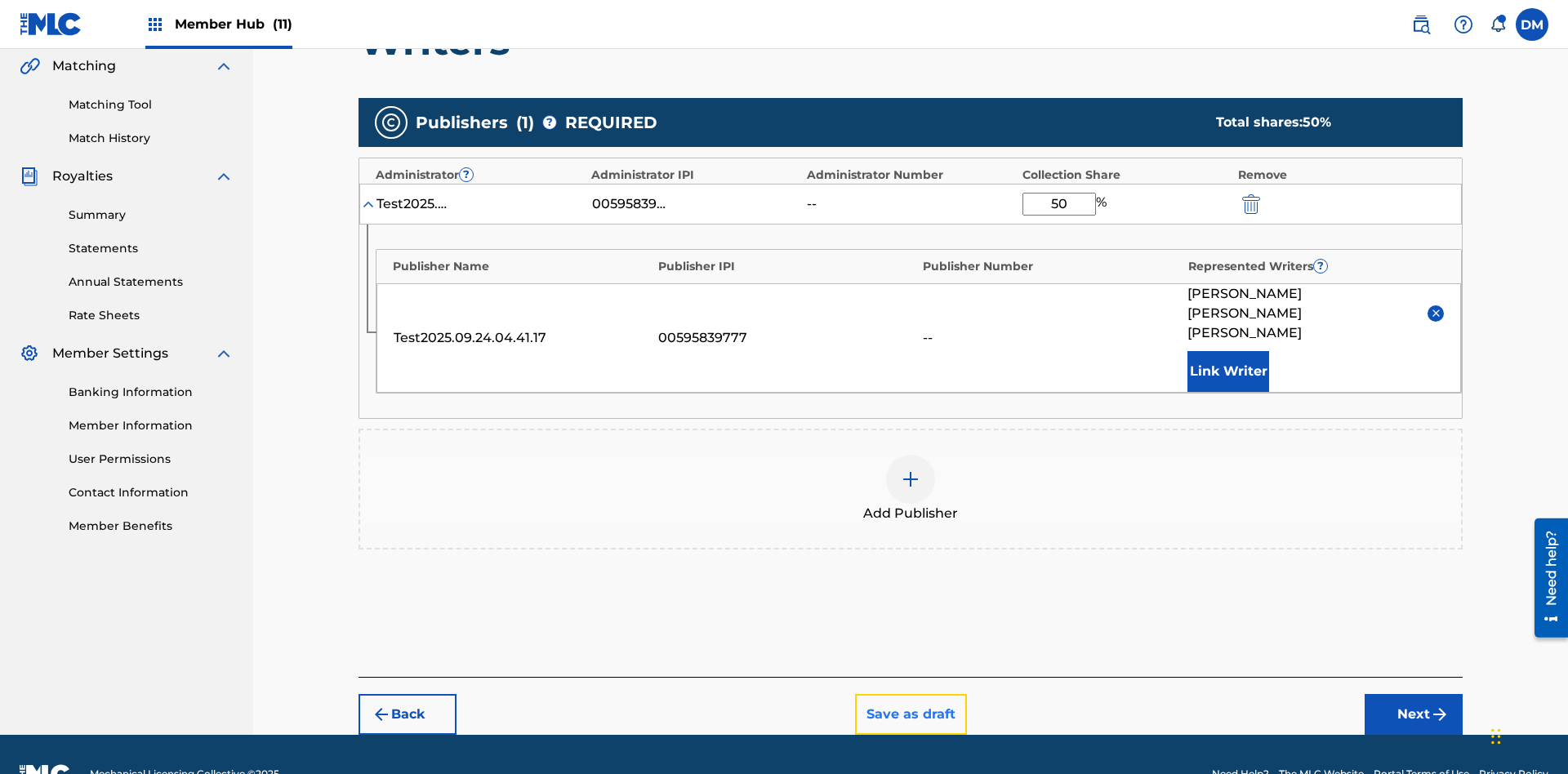
click at [910, 694] on button "Save as draft" at bounding box center [911, 714] width 112 height 41
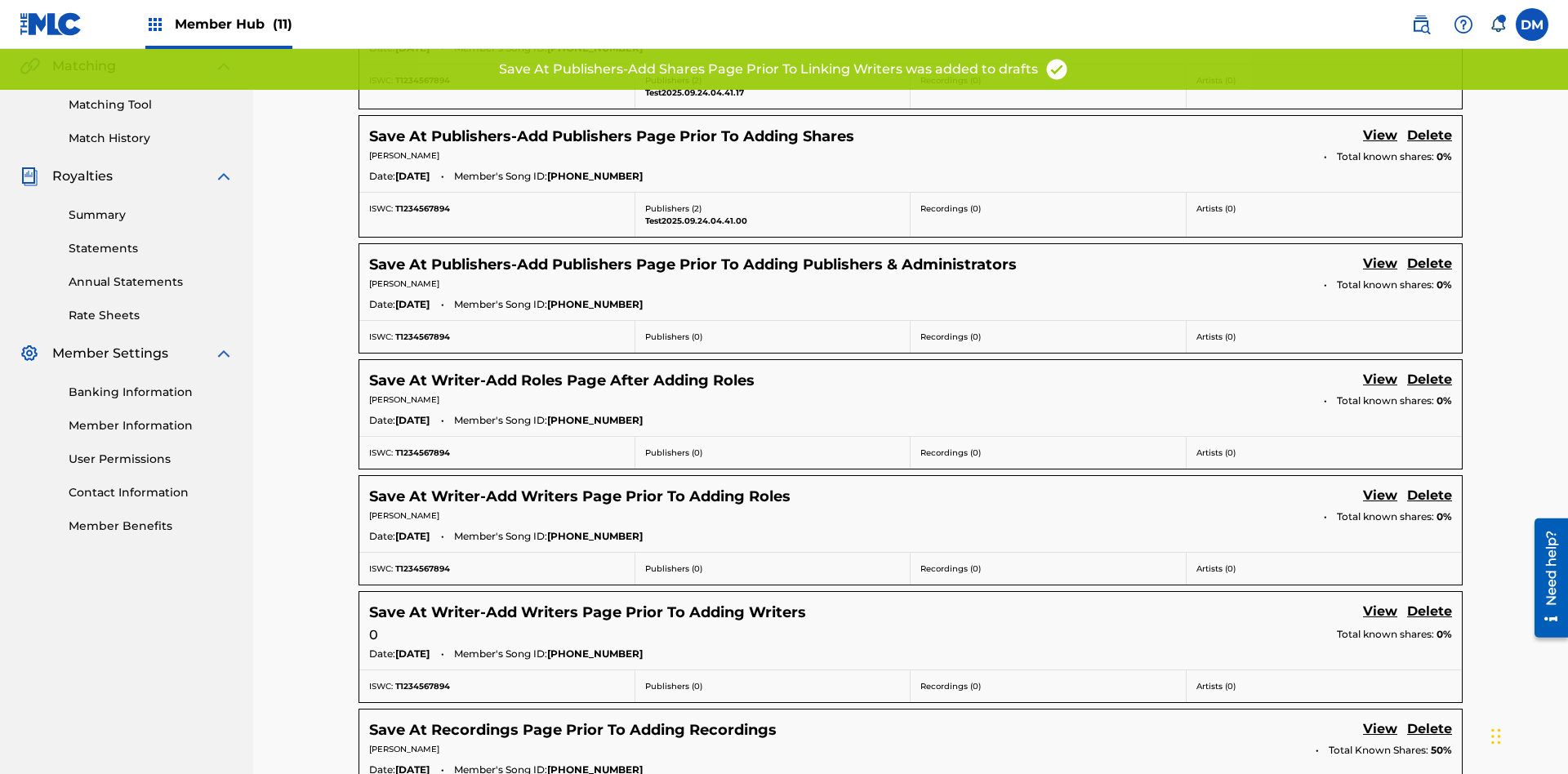
click at [1381, 20] on link "View" at bounding box center [1380, 9] width 34 height 22
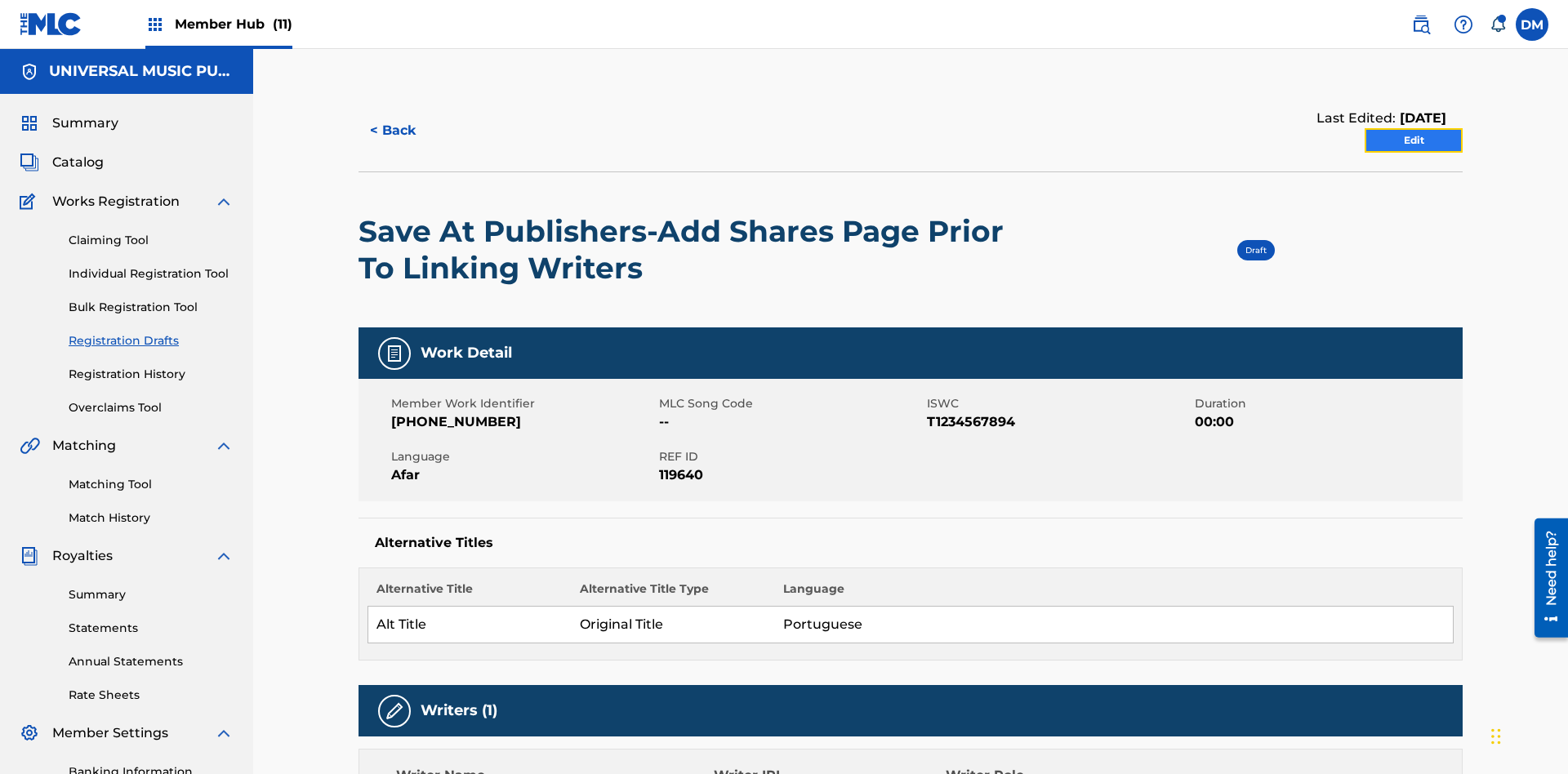
click at [1414, 129] on link "Edit" at bounding box center [1414, 140] width 98 height 25
